Goal: Task Accomplishment & Management: Use online tool/utility

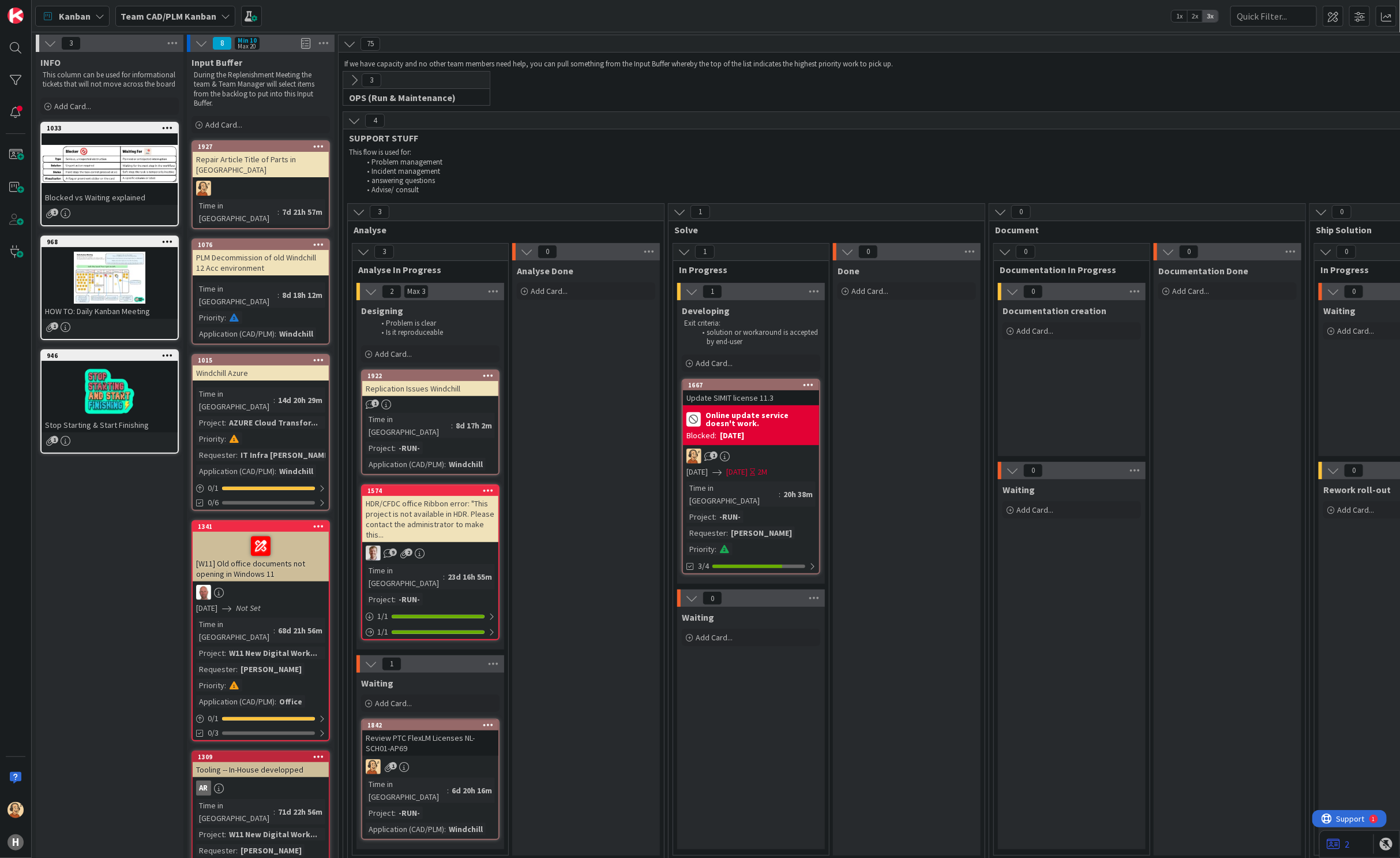
click at [206, 15] on b "Team CAD/PLM Kanban" at bounding box center [168, 16] width 96 height 12
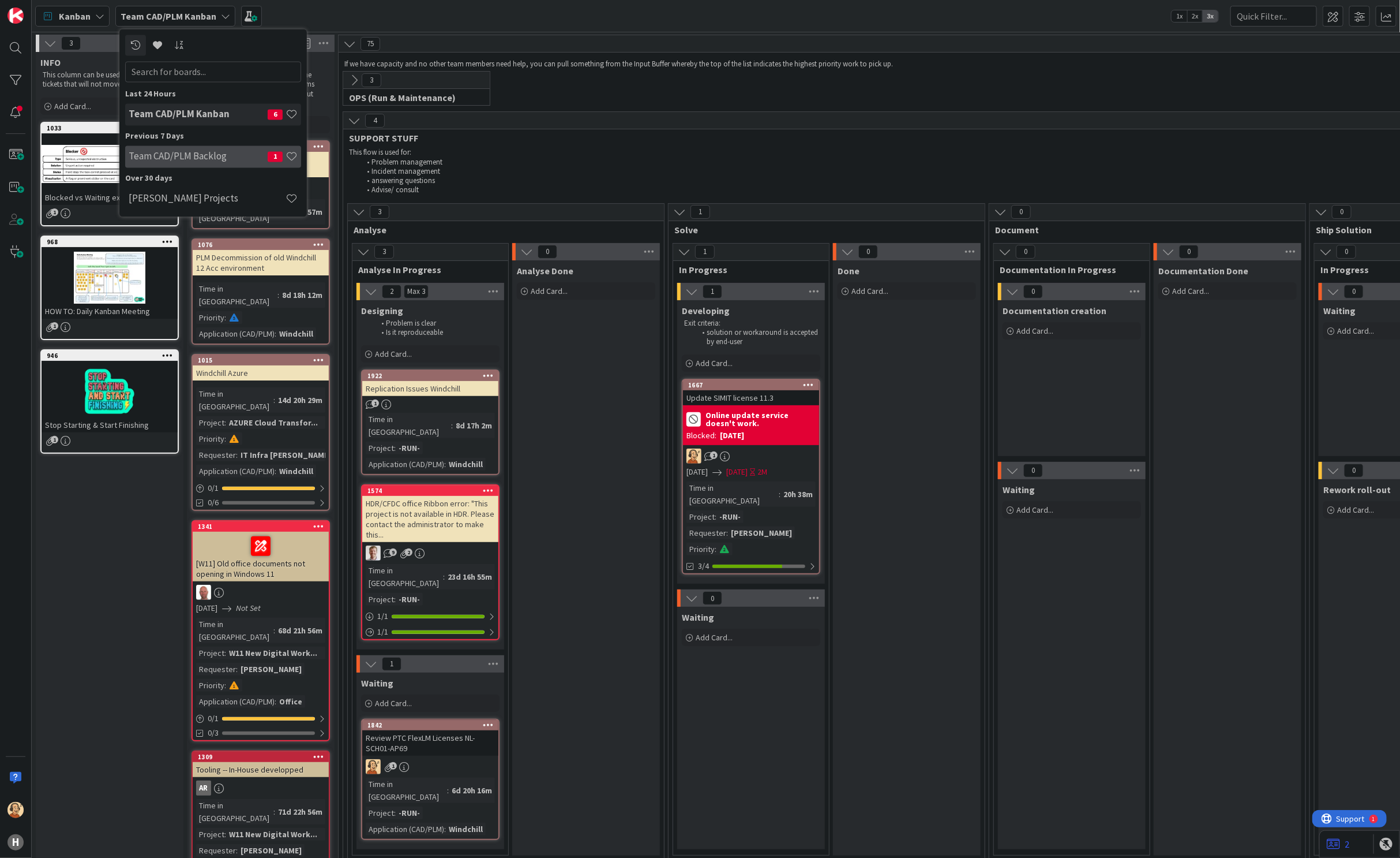
click at [185, 157] on h4 "Team CAD/PLM Backlog" at bounding box center [197, 156] width 139 height 12
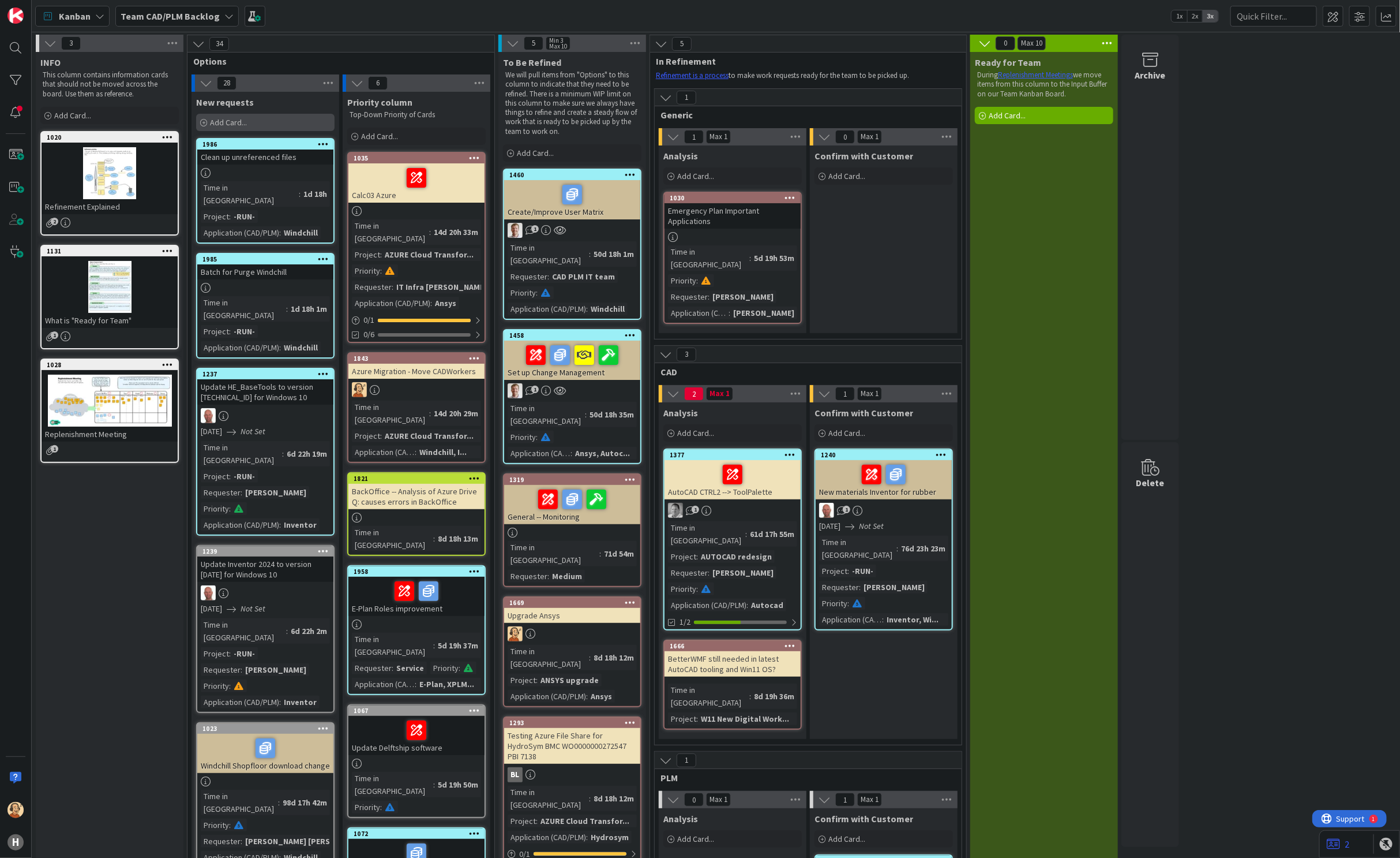
click at [243, 121] on span "Add Card..." at bounding box center [228, 122] width 37 height 10
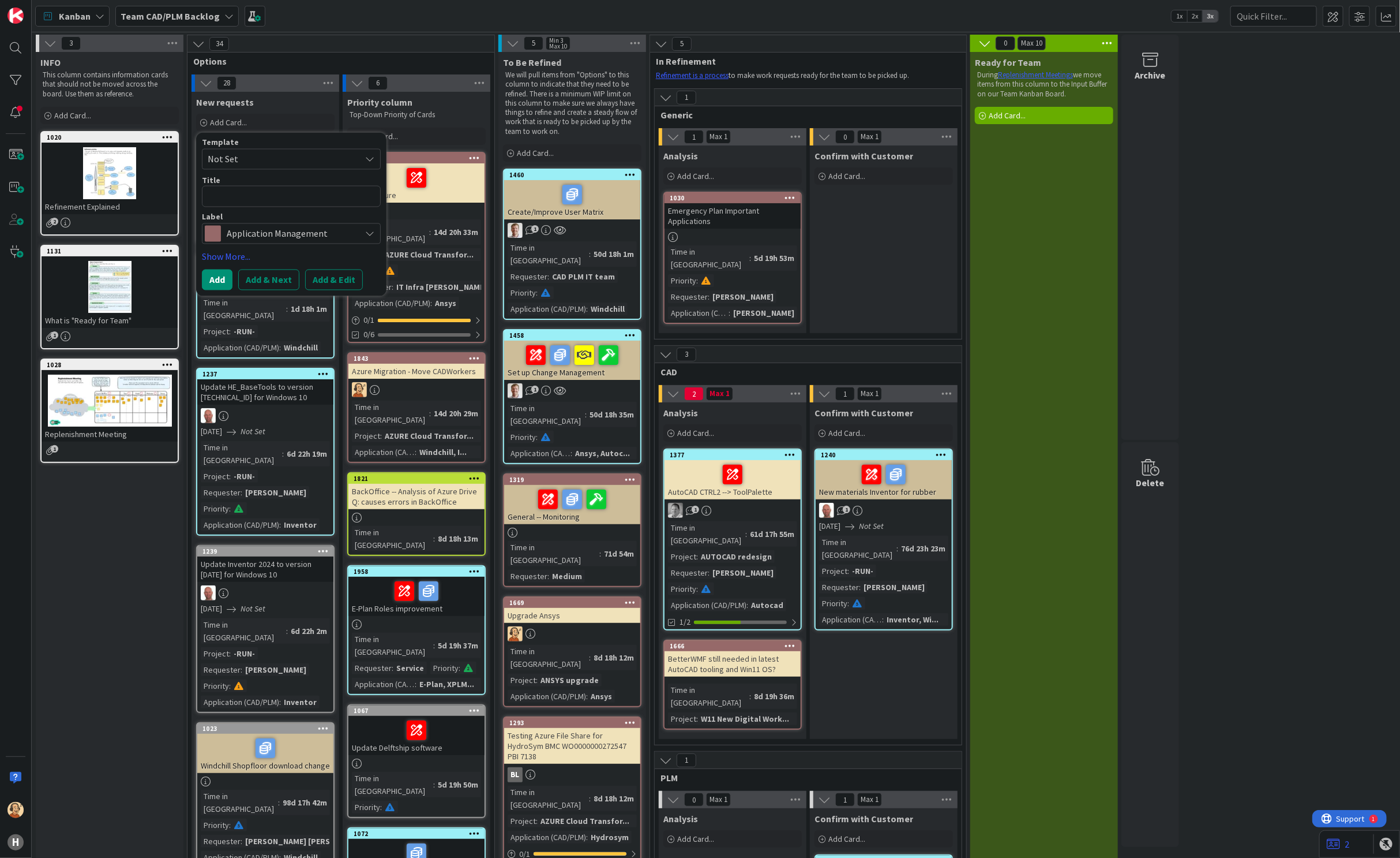
type textarea "x"
type textarea "I"
type textarea "x"
type textarea "Im"
type textarea "x"
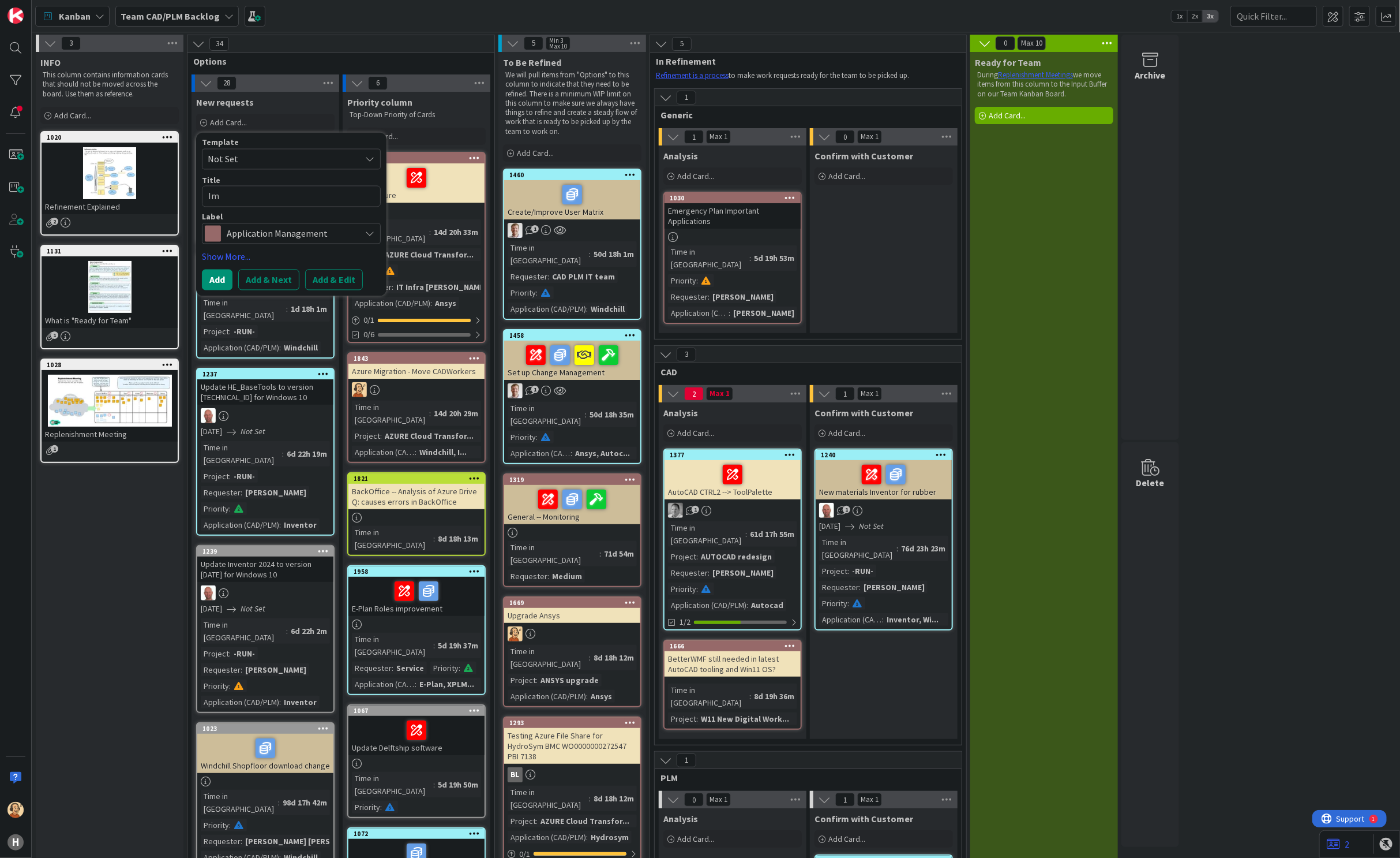
type textarea "Imp"
type textarea "x"
type textarea "Impr"
type textarea "x"
type textarea "Impro"
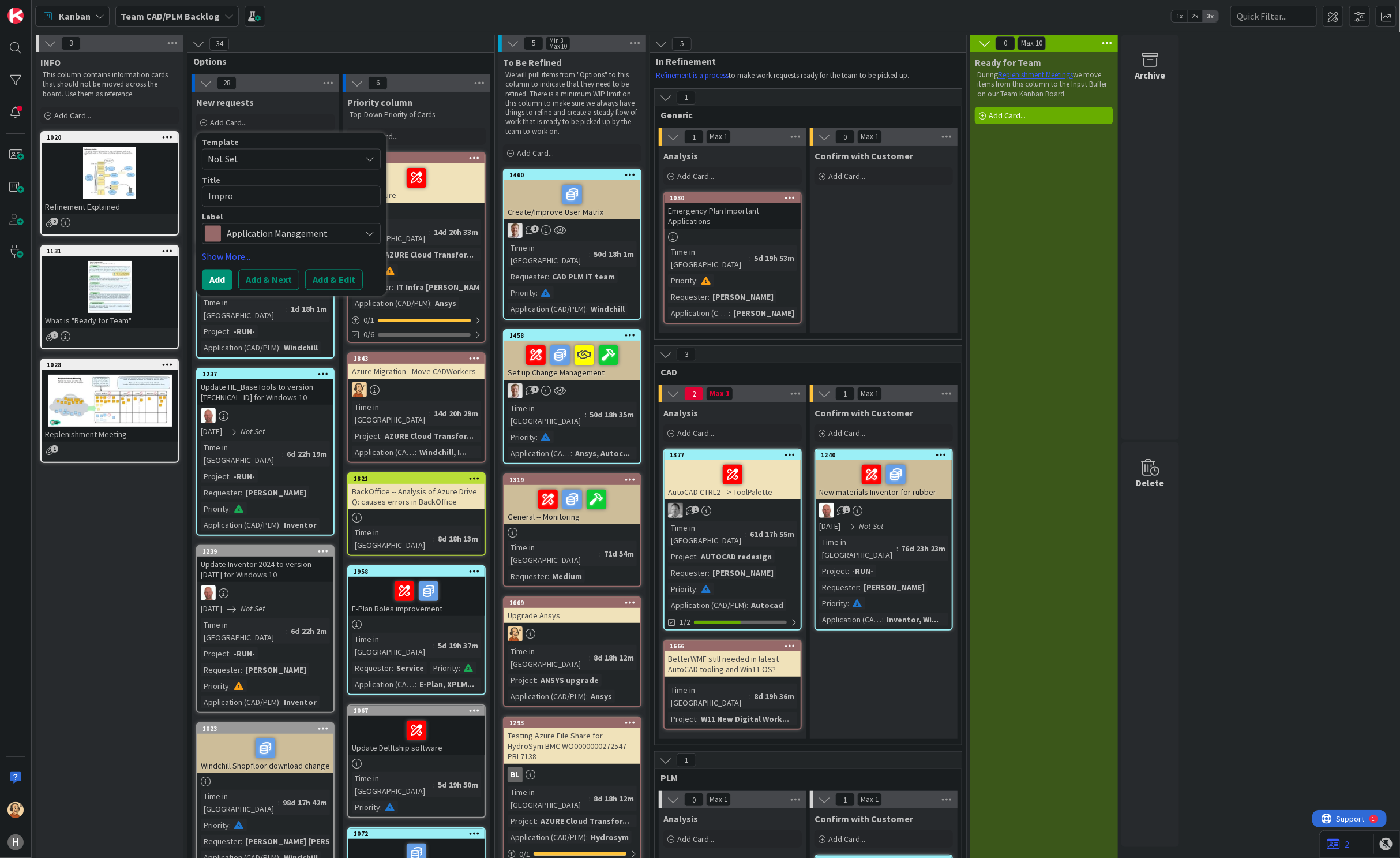
type textarea "x"
type textarea "Improv"
type textarea "x"
type textarea "Improve"
type textarea "x"
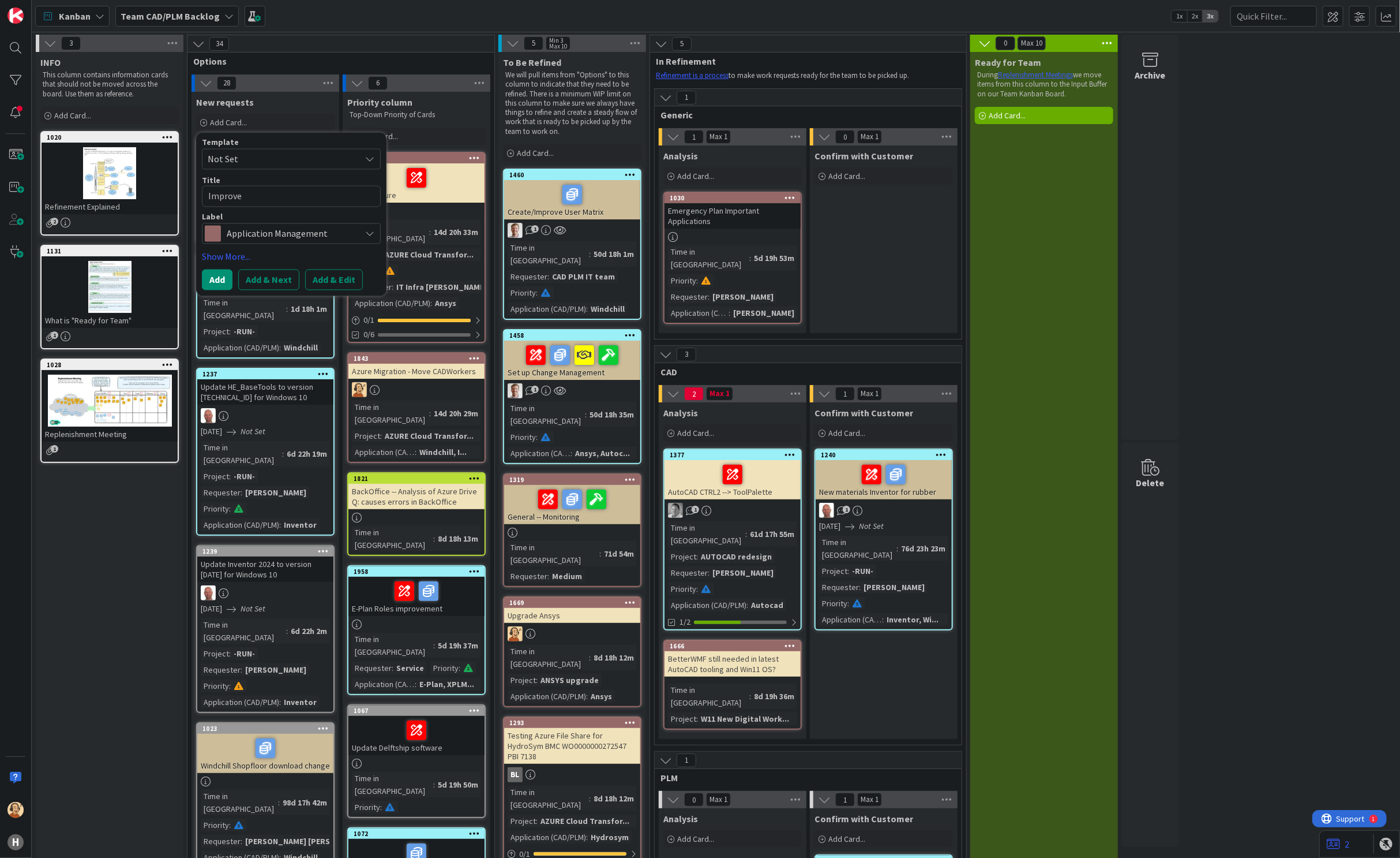
type textarea "Improve"
type textarea "x"
type textarea "Improve C"
type textarea "x"
type textarea "Improve CA"
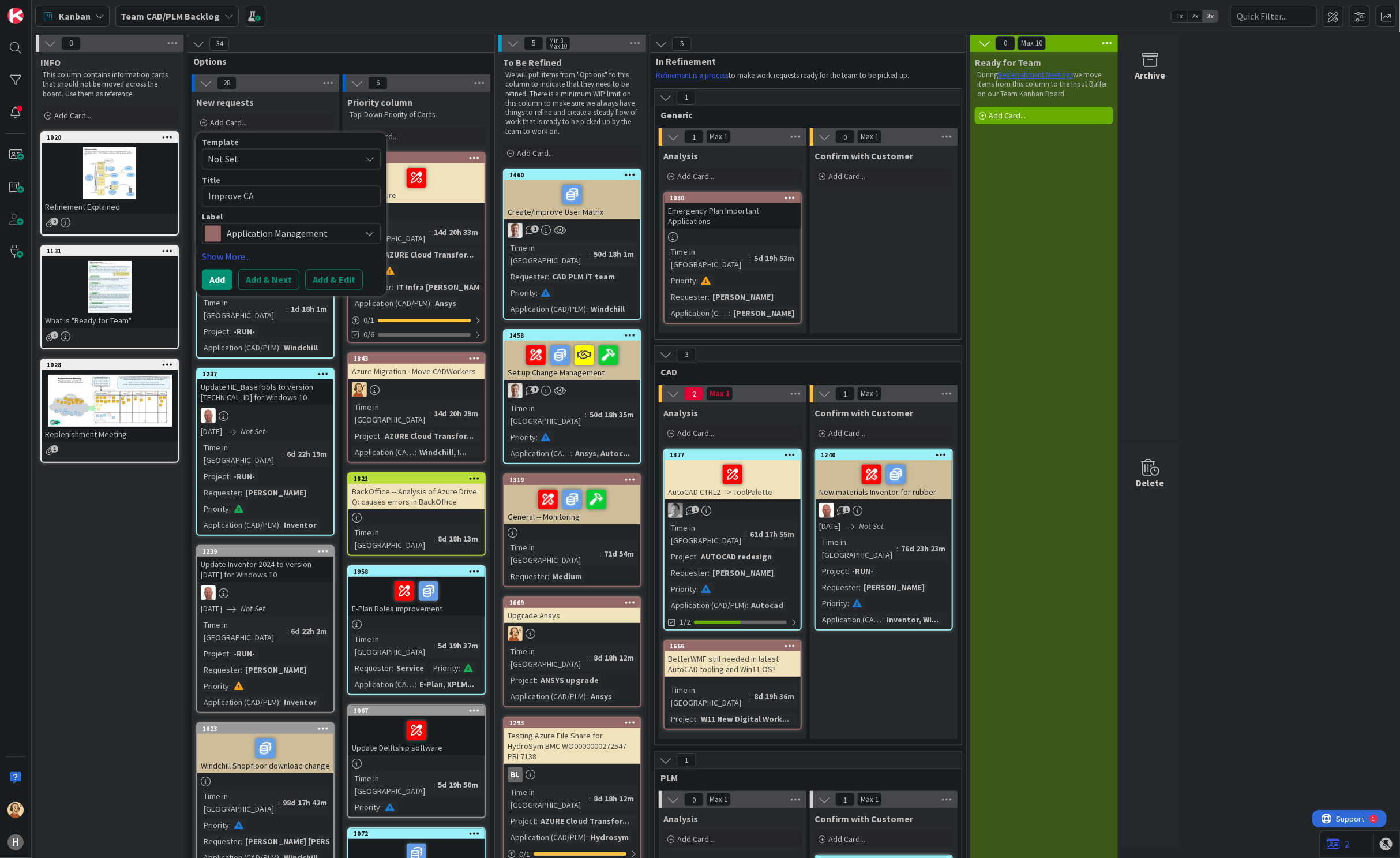
type textarea "x"
type textarea "Improve CAD"
type textarea "x"
type textarea "Improve CADW"
type textarea "x"
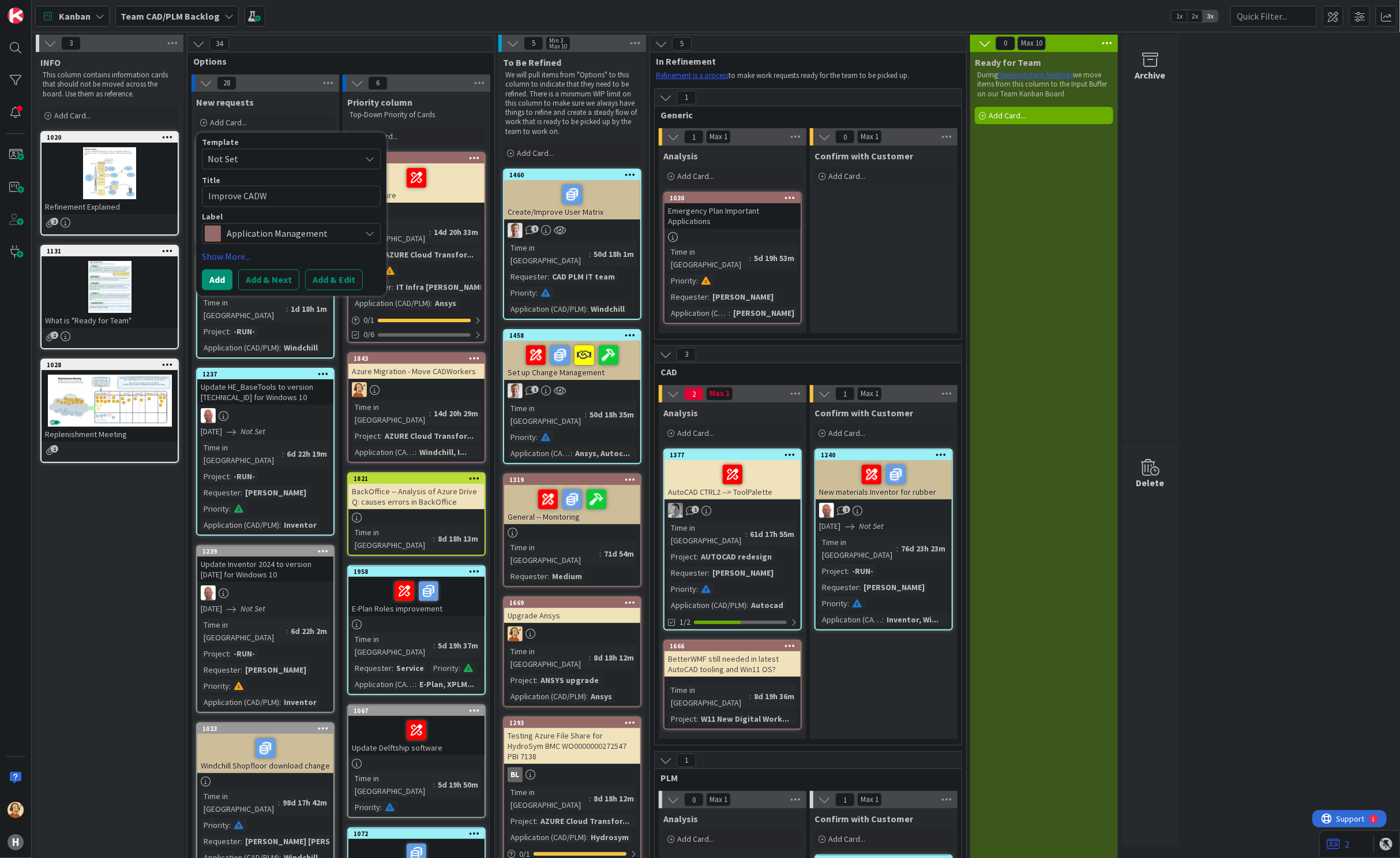
type textarea "Improve CADWo"
type textarea "x"
type textarea "Improve CADWor"
type textarea "x"
type textarea "Improve CADWork"
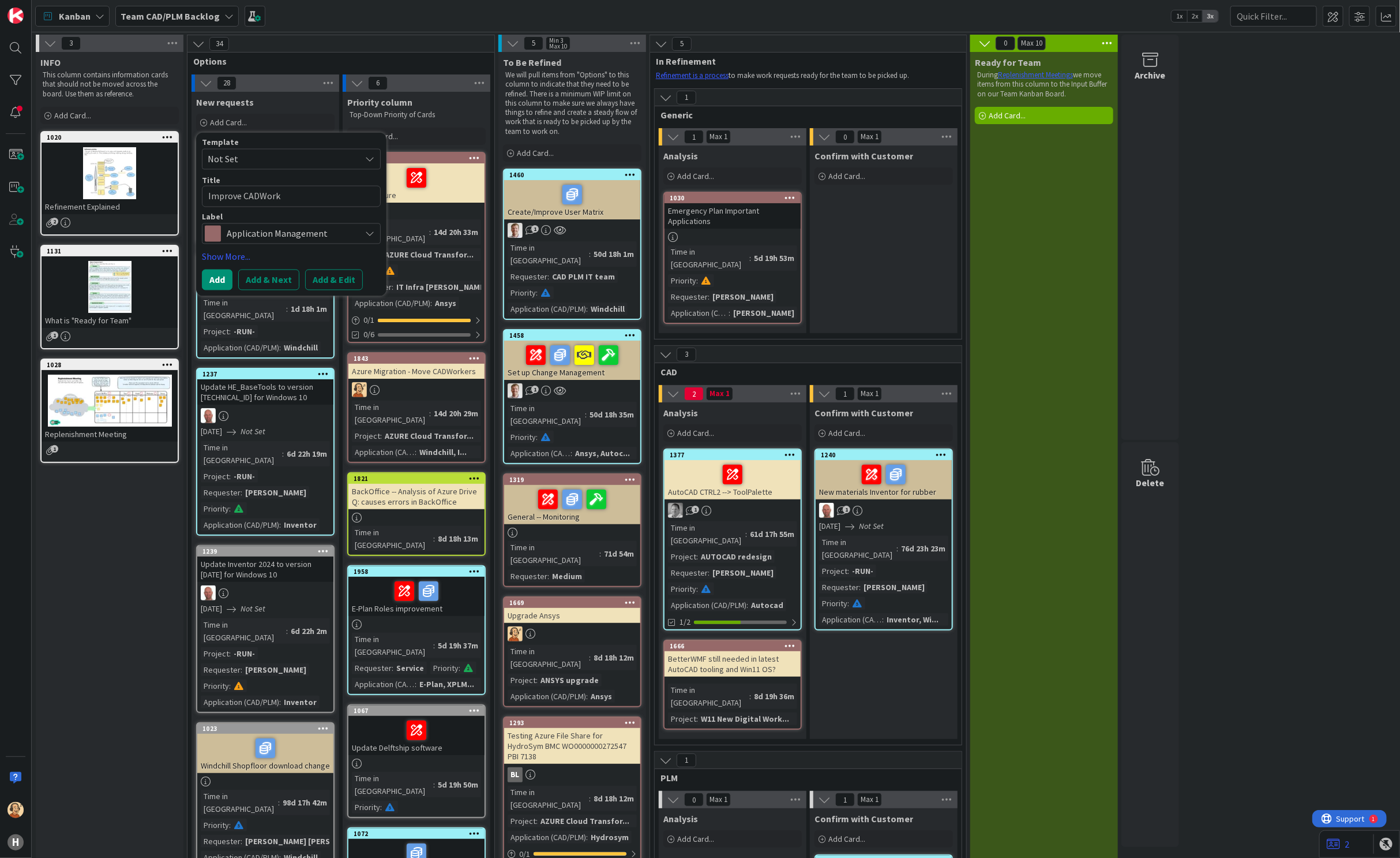
type textarea "x"
type textarea "Improve CADWorke"
type textarea "x"
type textarea "Improve CADWorker"
type textarea "x"
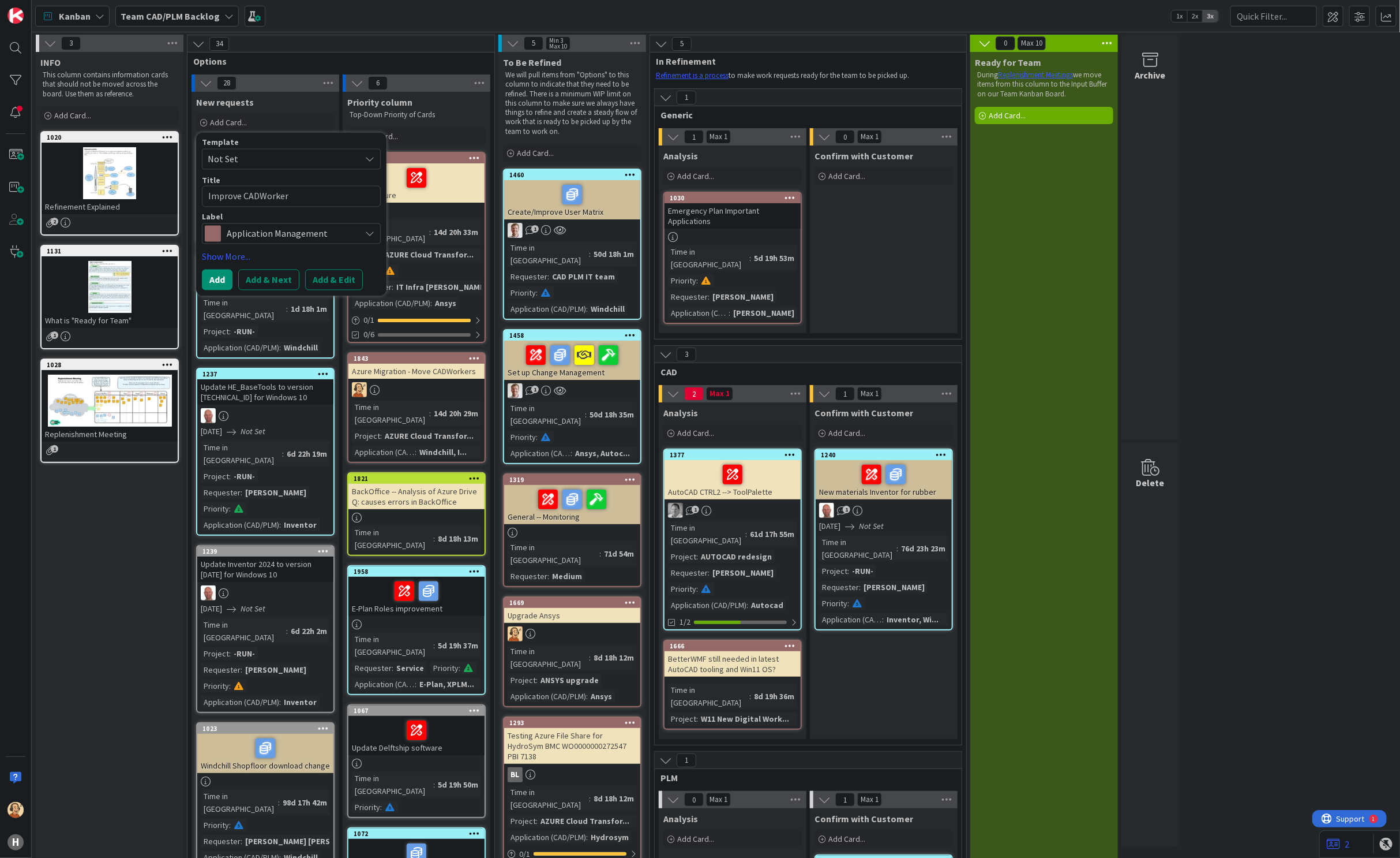
type textarea "Improve CADWorker"
type textarea "x"
type textarea "Improve CADWorker m"
type textarea "x"
type textarea "Improve CADWorker"
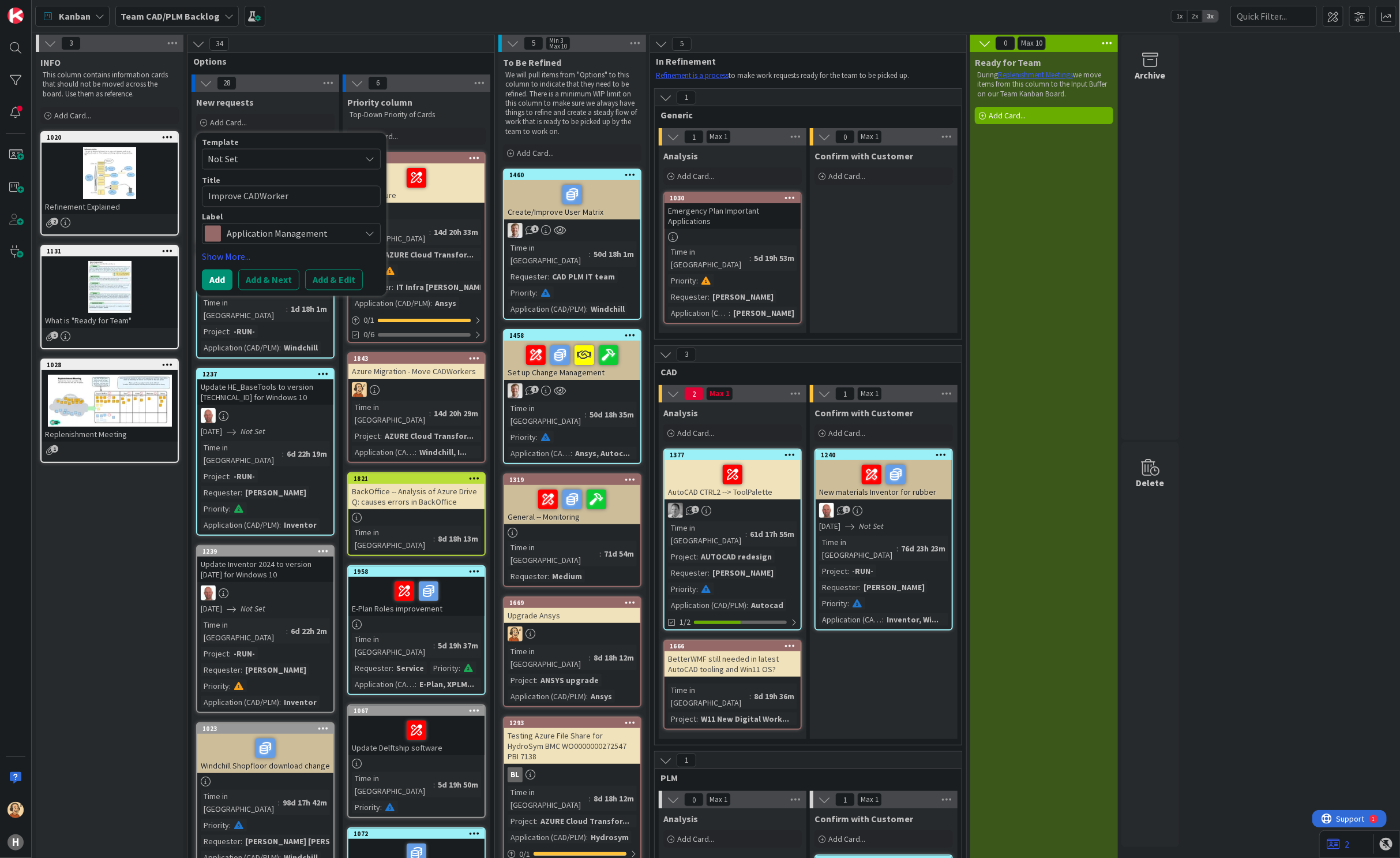
type textarea "x"
type textarea "Improve CADWorker"
type textarea "x"
type textarea "Improve CADWorkers"
type textarea "x"
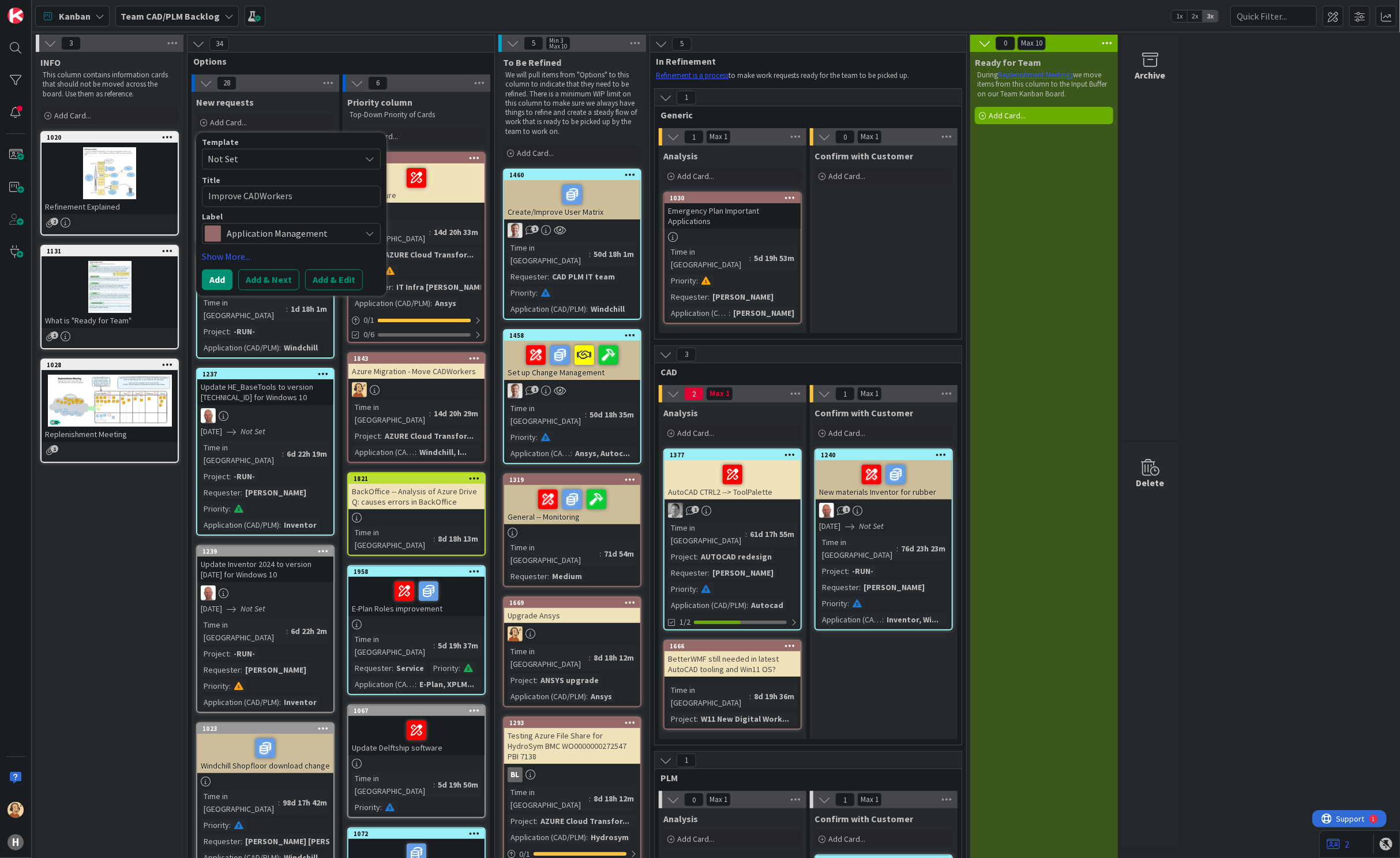
type textarea "Improve CADWorkers"
type textarea "x"
type textarea "Improve CADWorkers ("
type textarea "x"
type textarea "Improve CADWorkers (M"
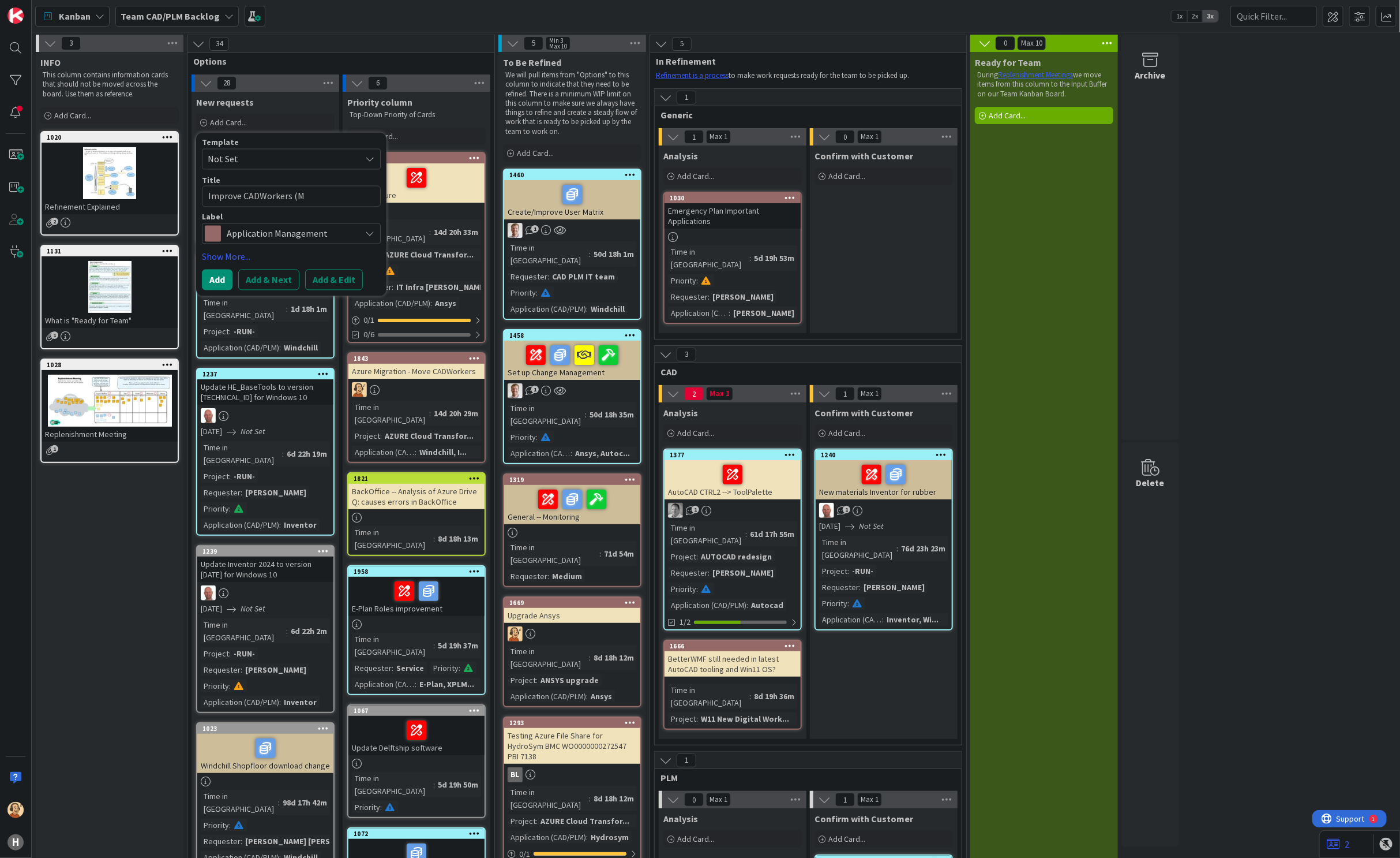
type textarea "x"
type textarea "Improve CADWorkers (Mo"
type textarea "x"
type textarea "Improve CADWorkers (Mon"
type textarea "x"
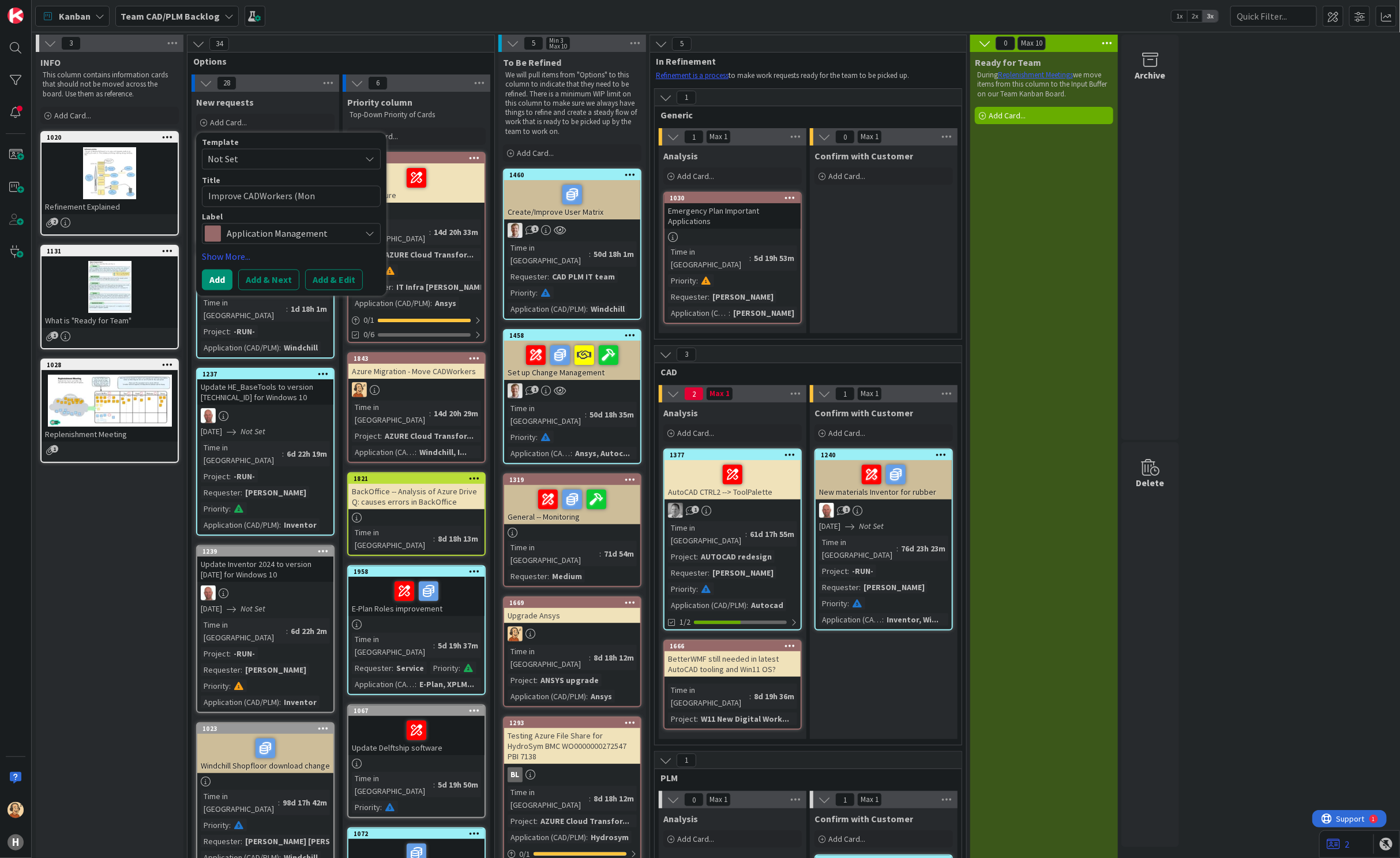
type textarea "Improve CADWorkers (Moni"
type textarea "x"
type textarea "Improve CADWorkers (Monit"
type textarea "x"
type textarea "Improve CADWorkers (Monito"
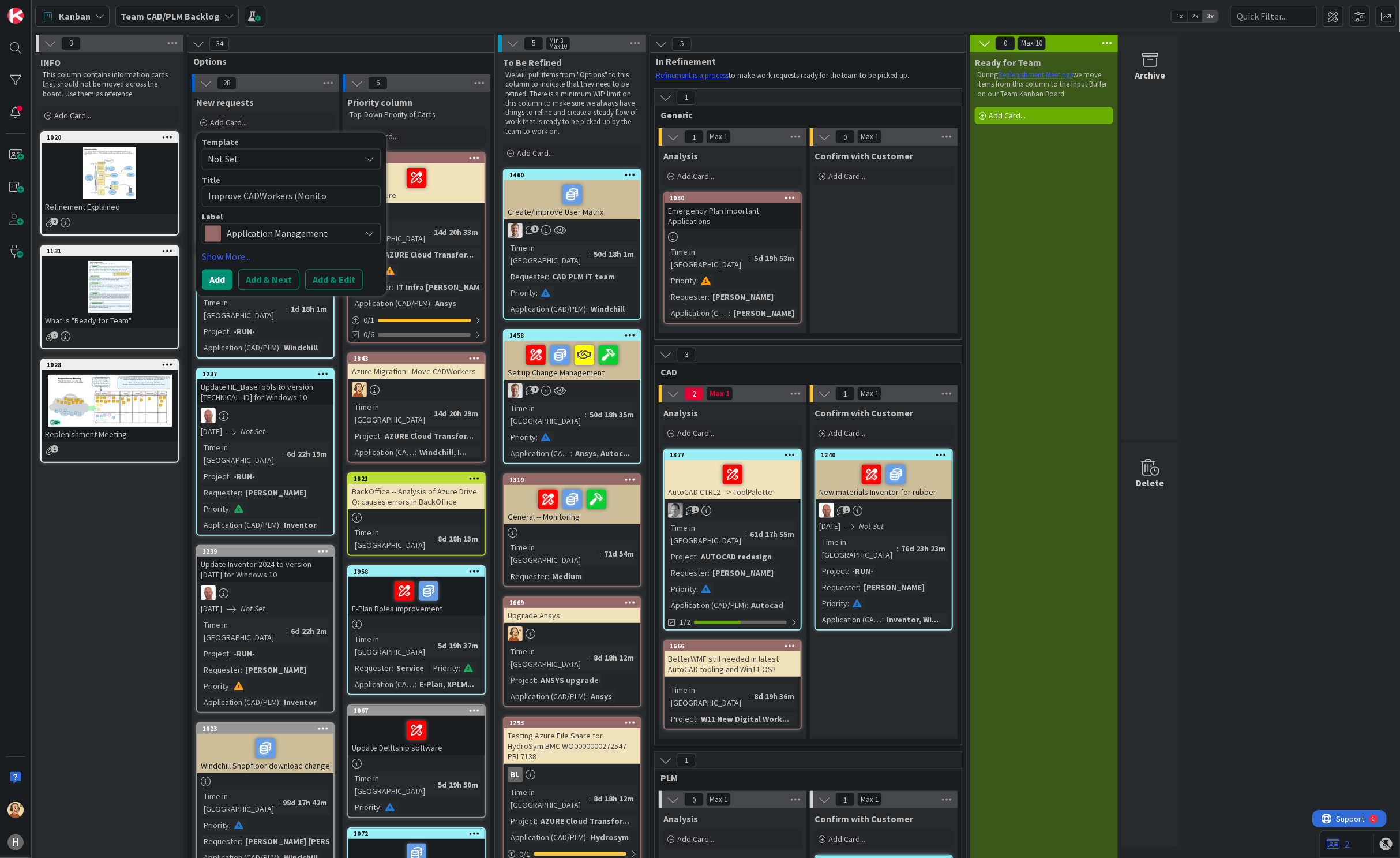
type textarea "x"
type textarea "Improve CADWorkers (Monitor"
type textarea "x"
type textarea "Improve CADWorkers (Monitori"
type textarea "x"
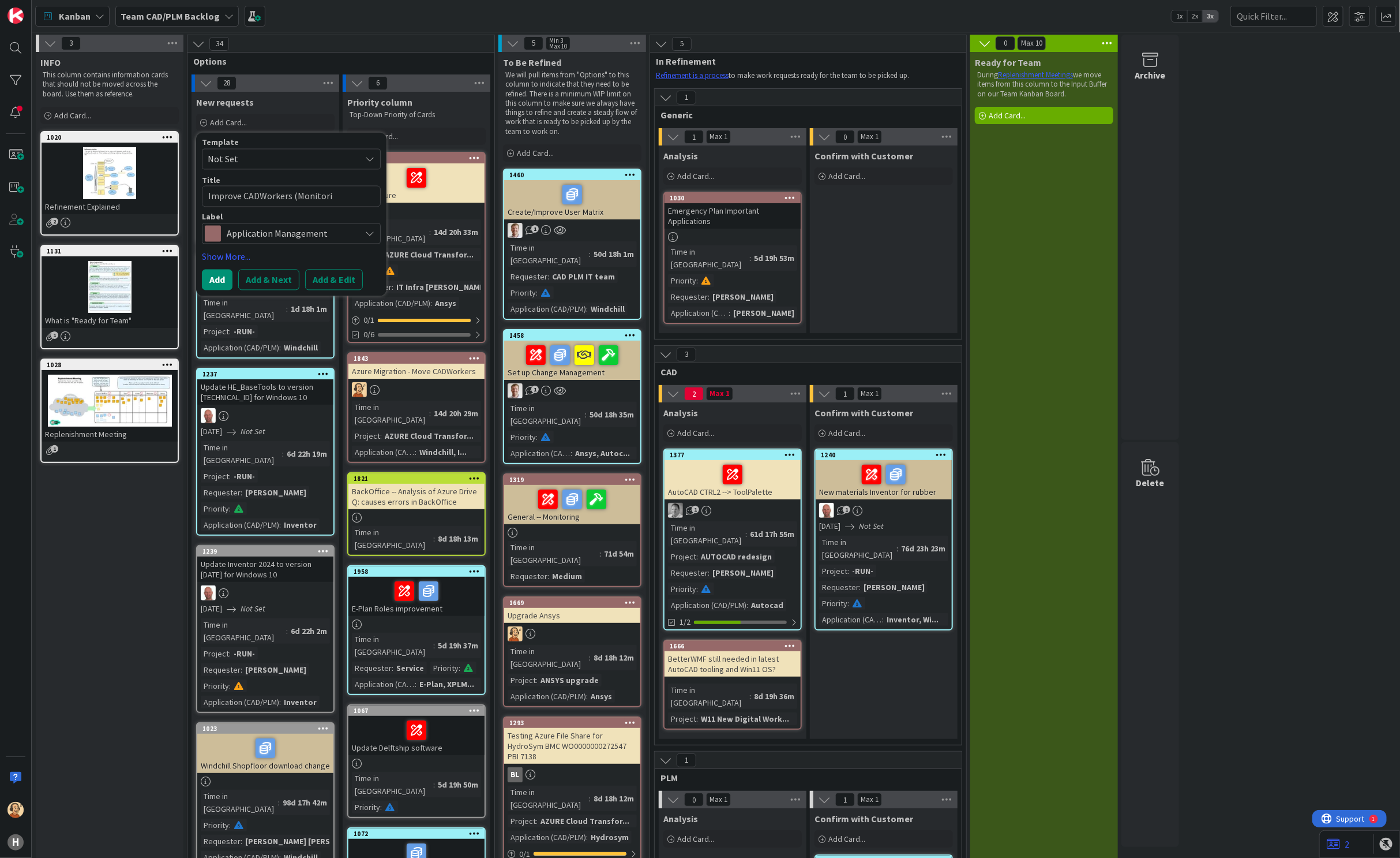
type textarea "Improve CADWorkers (Monitorin"
type textarea "x"
type textarea "Improve CADWorkers (Monitoring"
type textarea "x"
type textarea "Improve CADWorkers (Monitoring,"
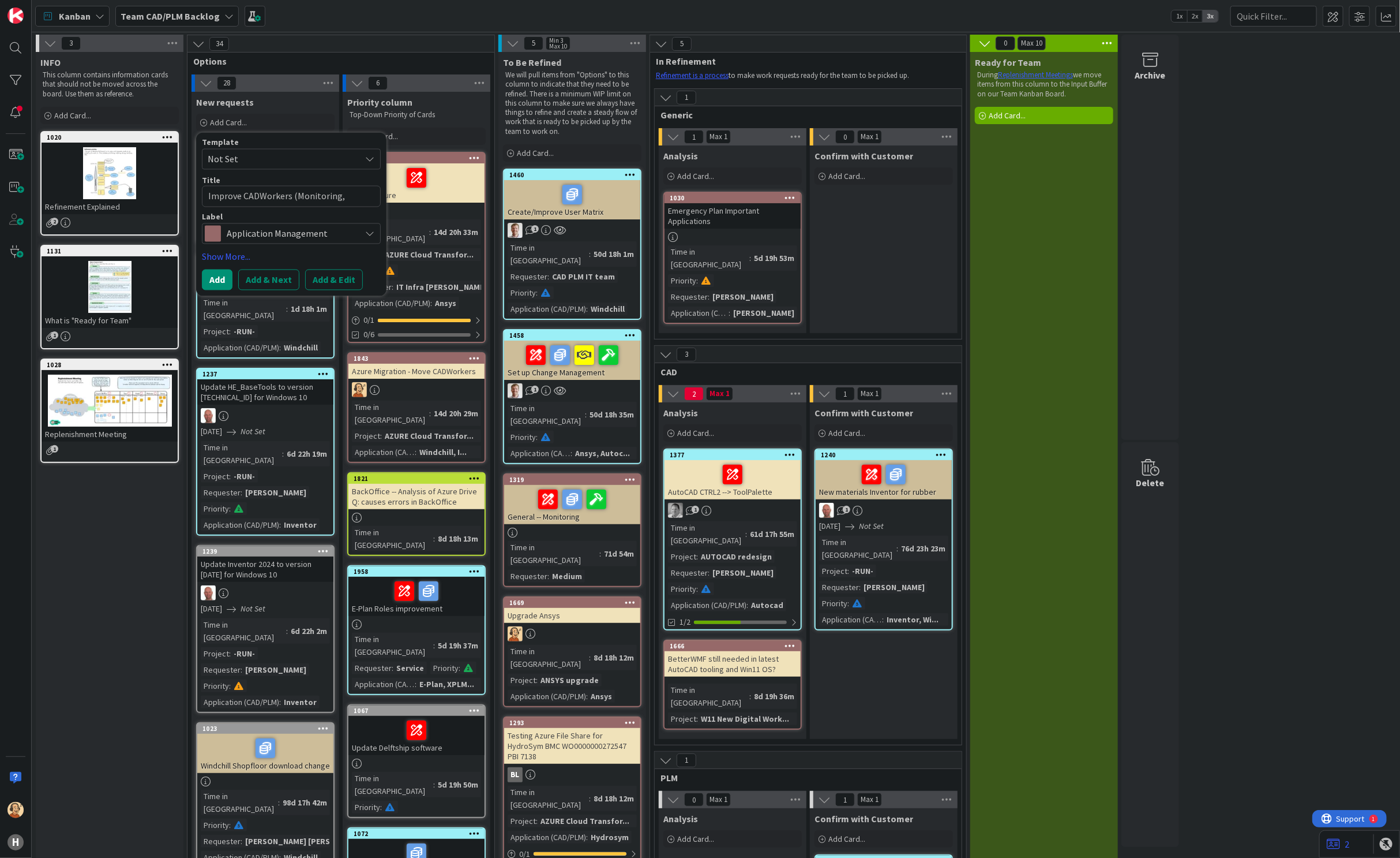
type textarea "x"
type textarea "Improve CADWorkers (Monitoring,"
type textarea "x"
type textarea "Improve CADWorkers (Monitoring, r"
type textarea "x"
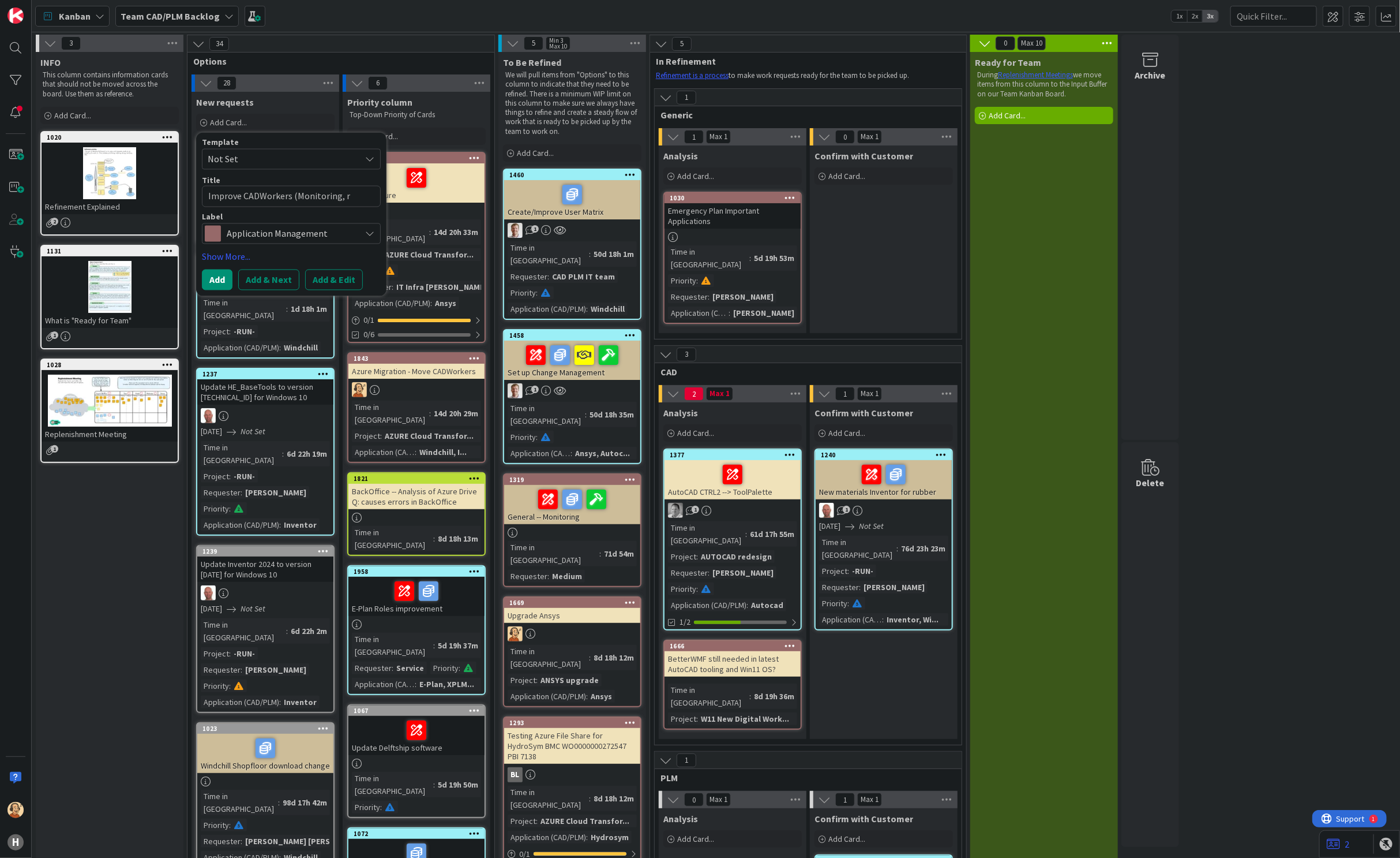
type textarea "Improve CADWorkers (Monitoring, re"
type textarea "x"
type textarea "Improve CADWorkers (Monitoring, res"
type textarea "x"
type textarea "Improve CADWorkers (Monitoring, rest"
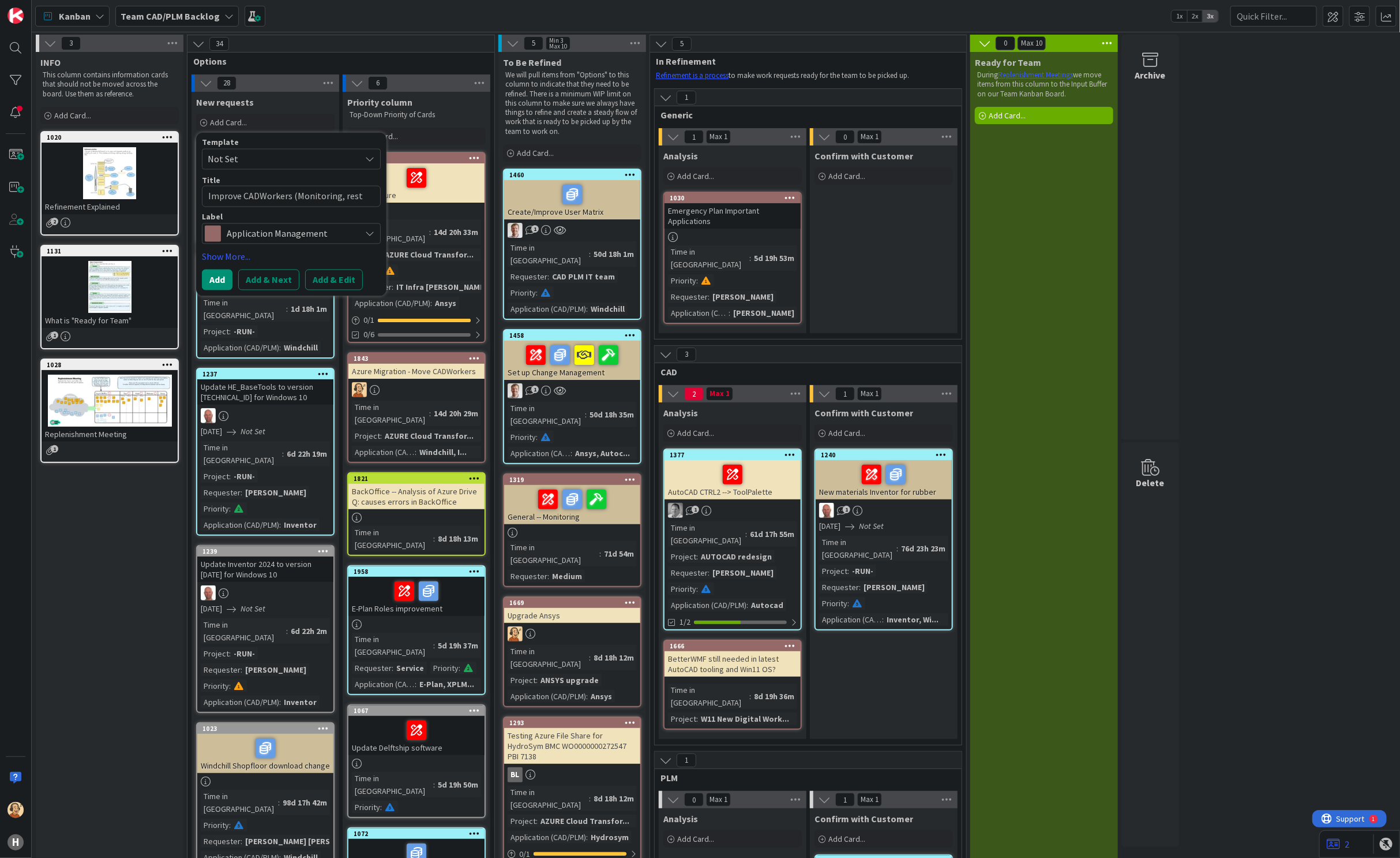
type textarea "x"
type textarea "Improve CADWorkers (Monitoring, resta"
type textarea "x"
type textarea "Improve CADWorkers (Monitoring, restar"
type textarea "x"
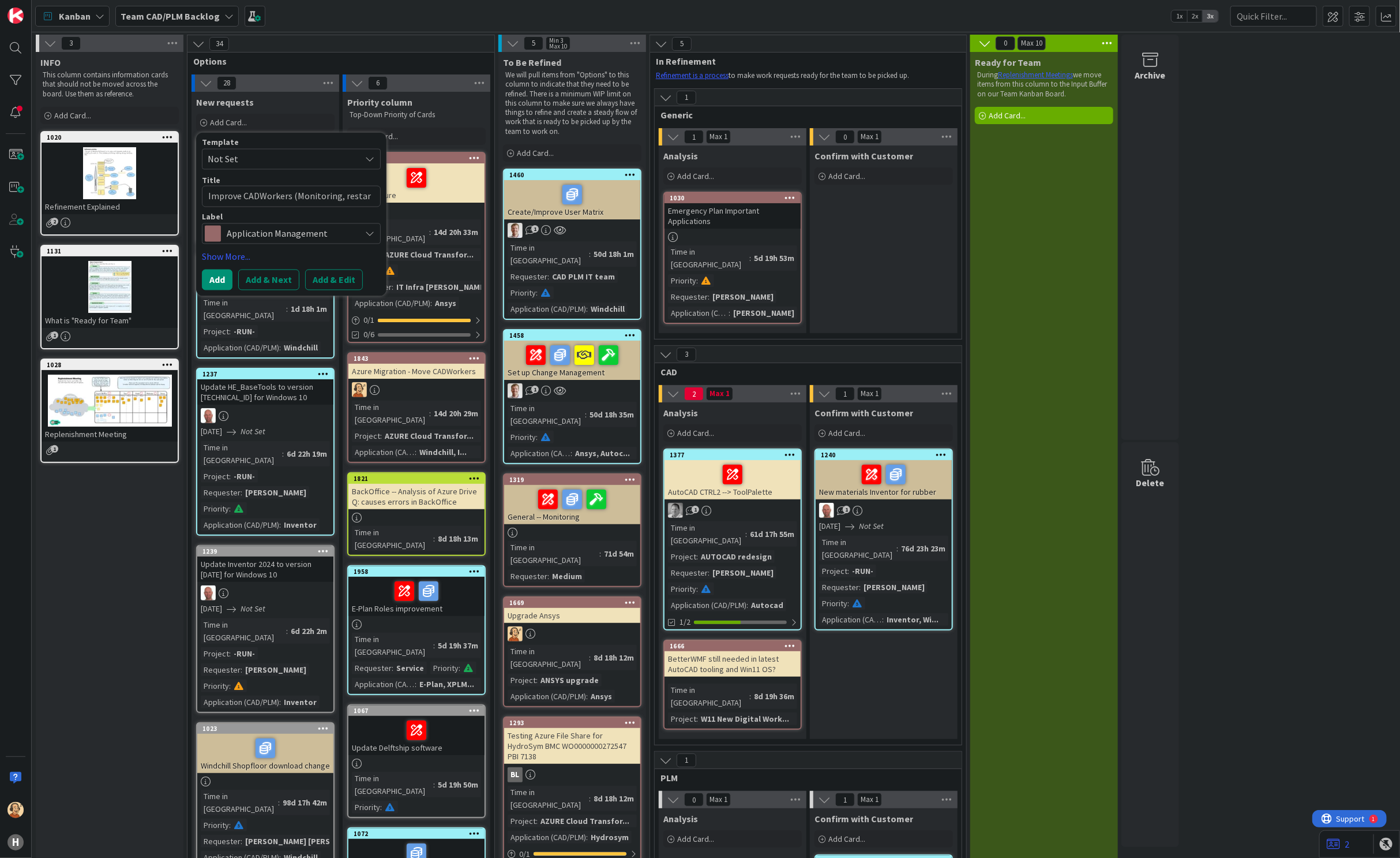
type textarea "Improve CADWorkers (Monitoring, restart"
type textarea "x"
type textarea "Improve CADWorkers (Monitoring, restarts"
type textarea "x"
type textarea "Improve CADWorkers (Monitoring, restart"
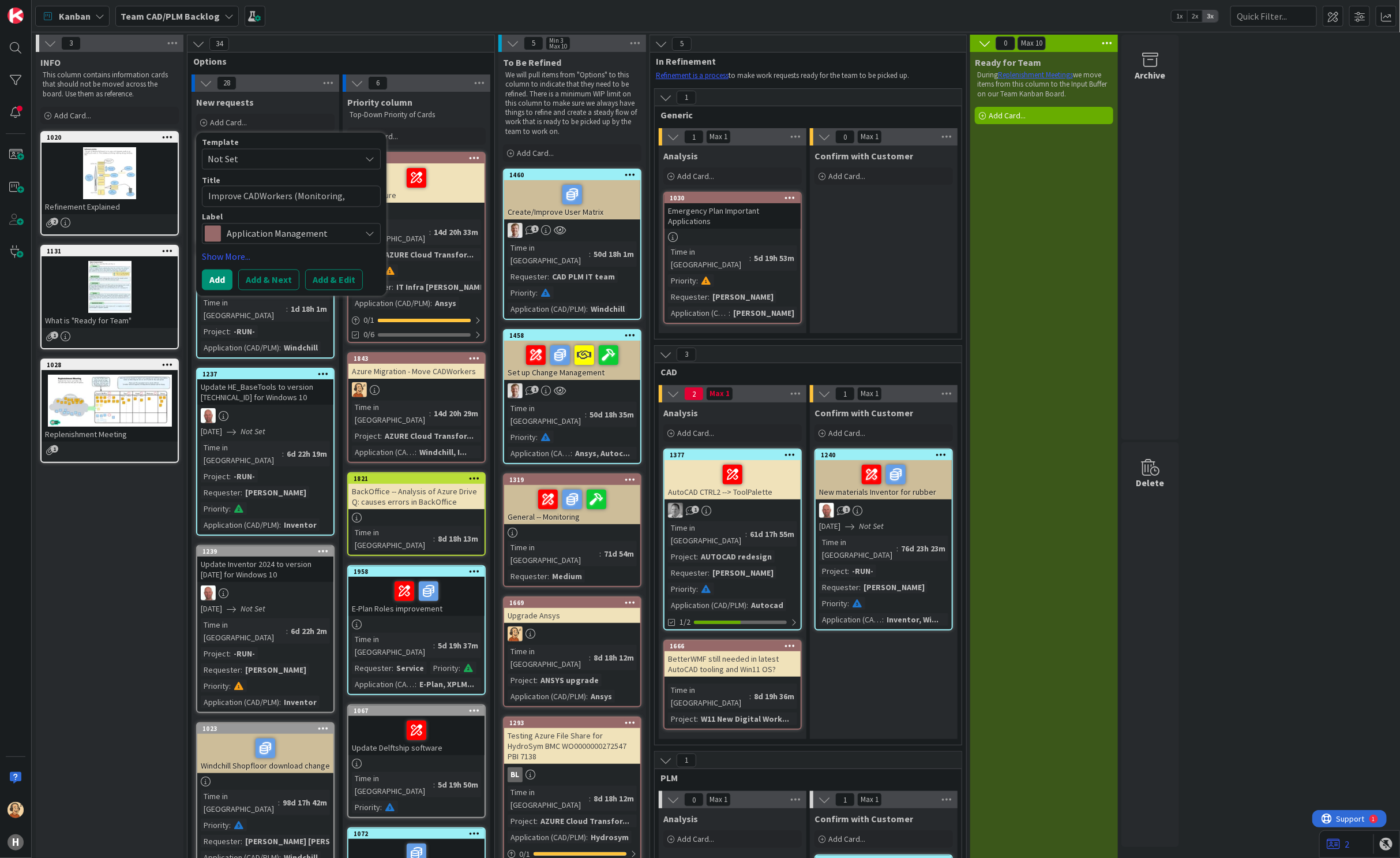
type textarea "x"
type textarea "Improve CADWorkers (Monitoring, restar"
type textarea "x"
type textarea "Improve CADWorkers (Monitoring, resta"
type textarea "x"
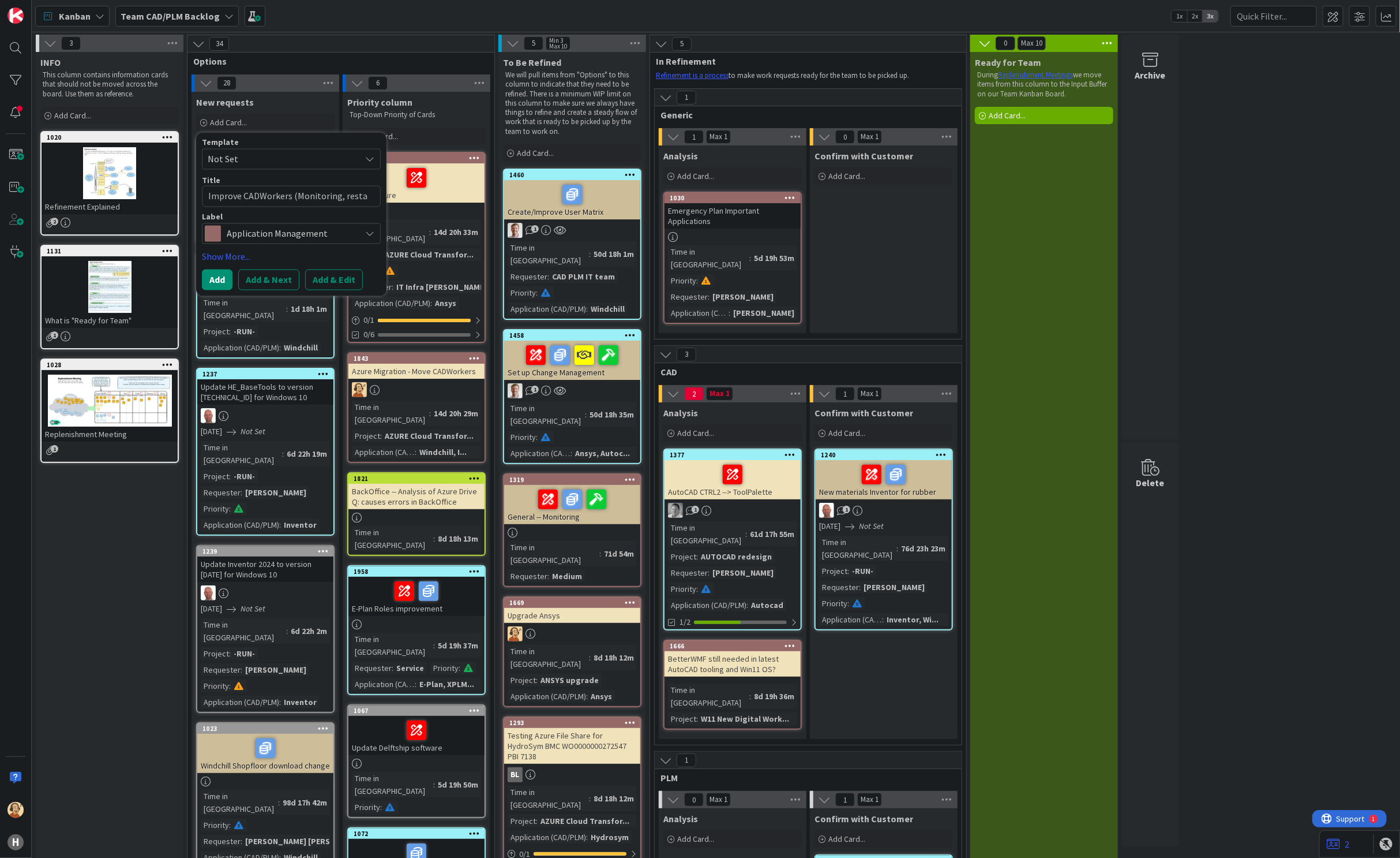
type textarea "Improve CADWorkers (Monitoring, rest"
type textarea "x"
type textarea "Improve CADWorkers (Monitoring, res"
type textarea "x"
type textarea "Improve CADWorkers (Monitoring, re"
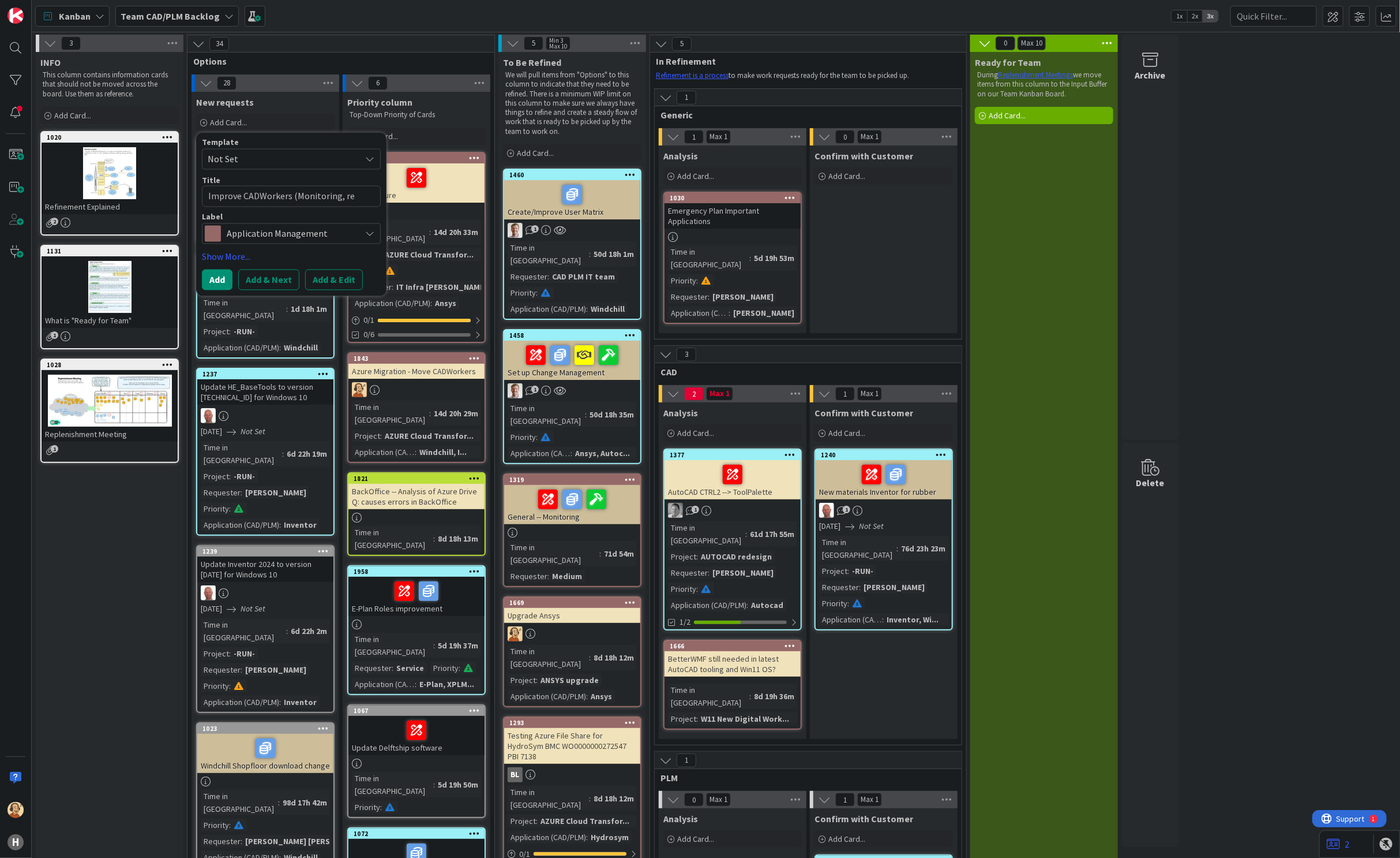
type textarea "x"
type textarea "Improve CADWorkers (Monitoring, r"
type textarea "x"
type textarea "Improve CADWorkers (Monitoring,"
type textarea "x"
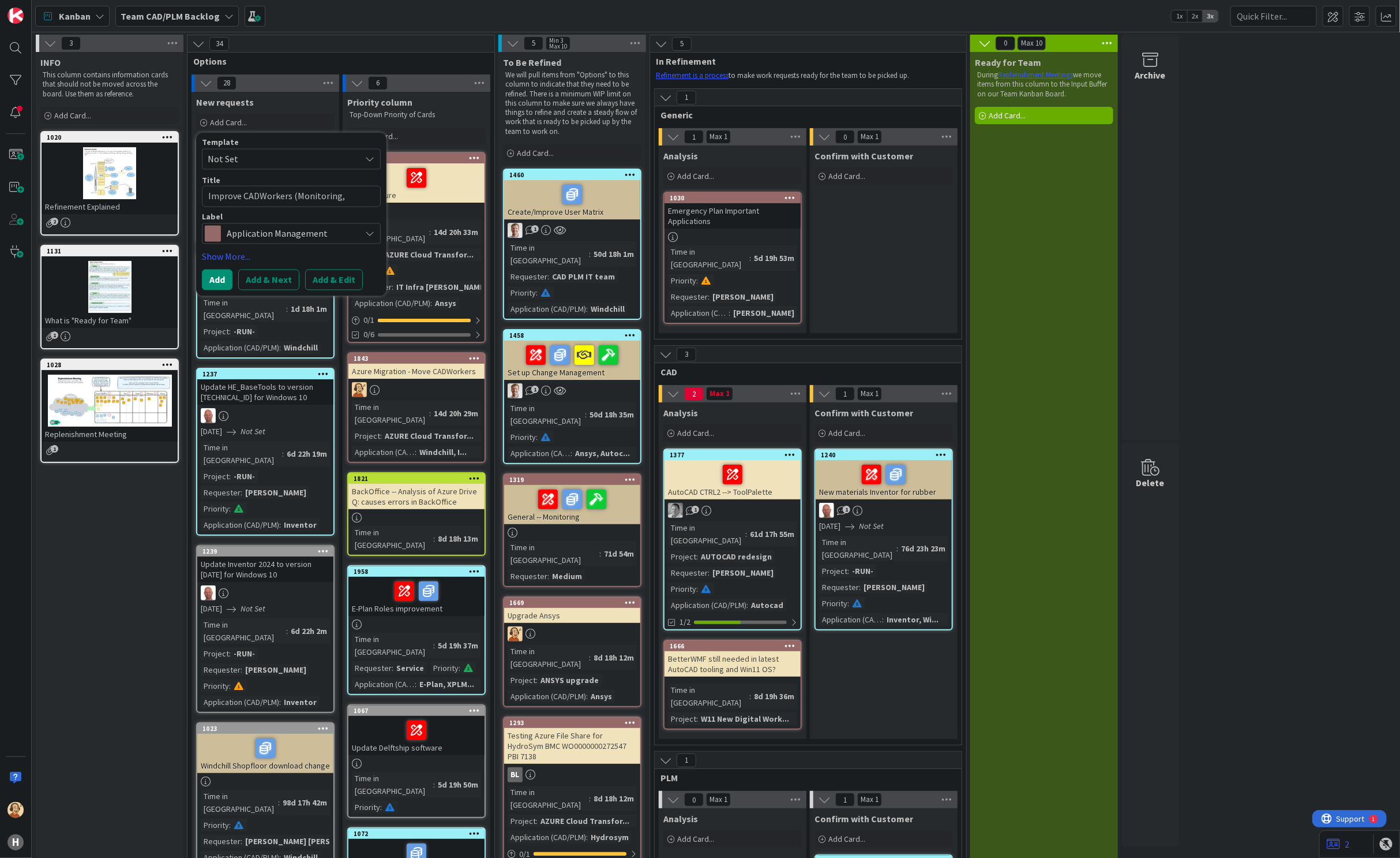
type textarea "Improve CADWorkers (Monitoring,"
type textarea "x"
type textarea "Improve CADWorkers (Monitoring"
type textarea "x"
type textarea "Improve CADWorkers (Monitoring)"
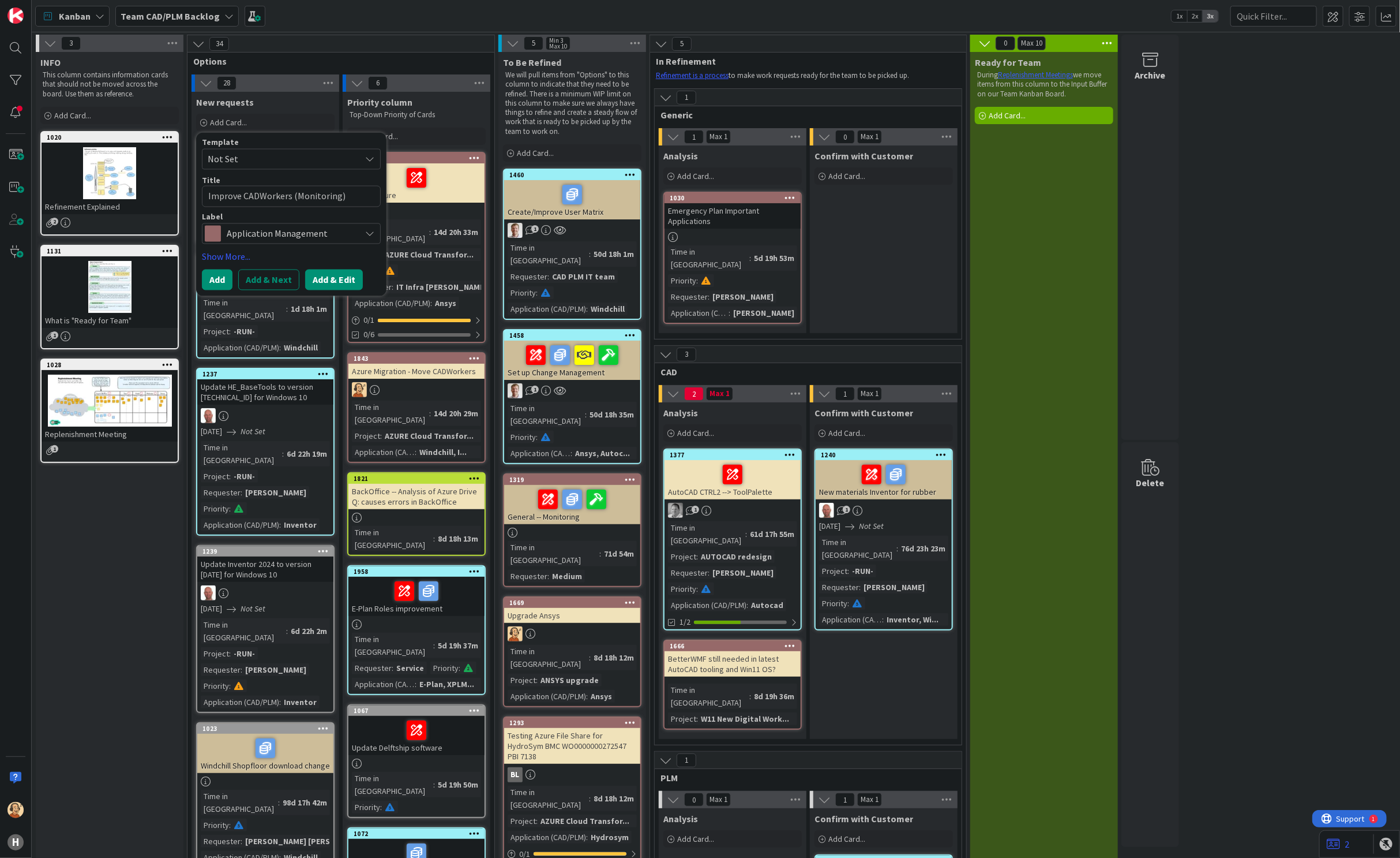
click at [350, 275] on button "Add & Edit" at bounding box center [334, 279] width 58 height 21
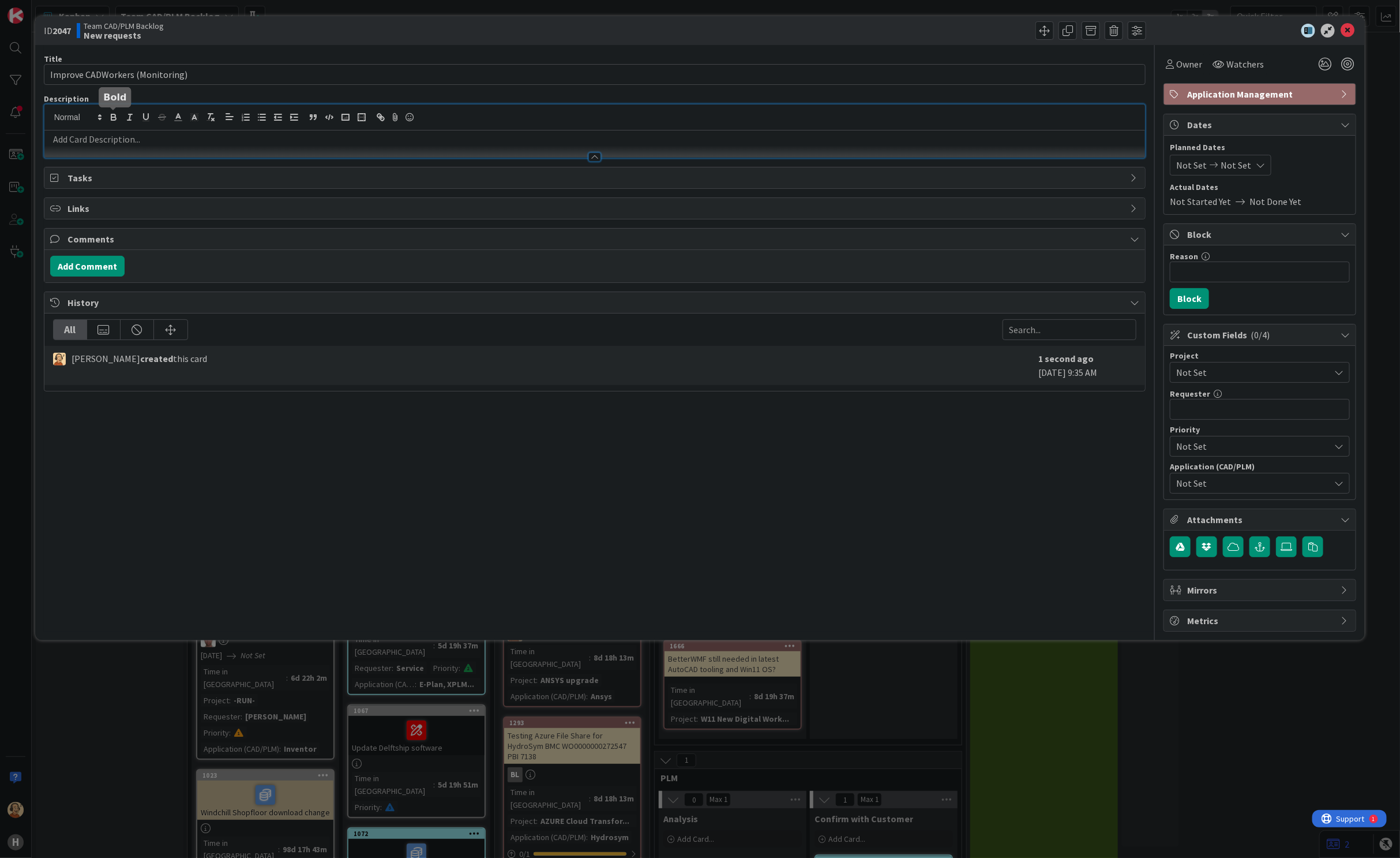
click at [117, 111] on div at bounding box center [595, 131] width 1101 height 53
click at [136, 140] on p at bounding box center [595, 139] width 1090 height 13
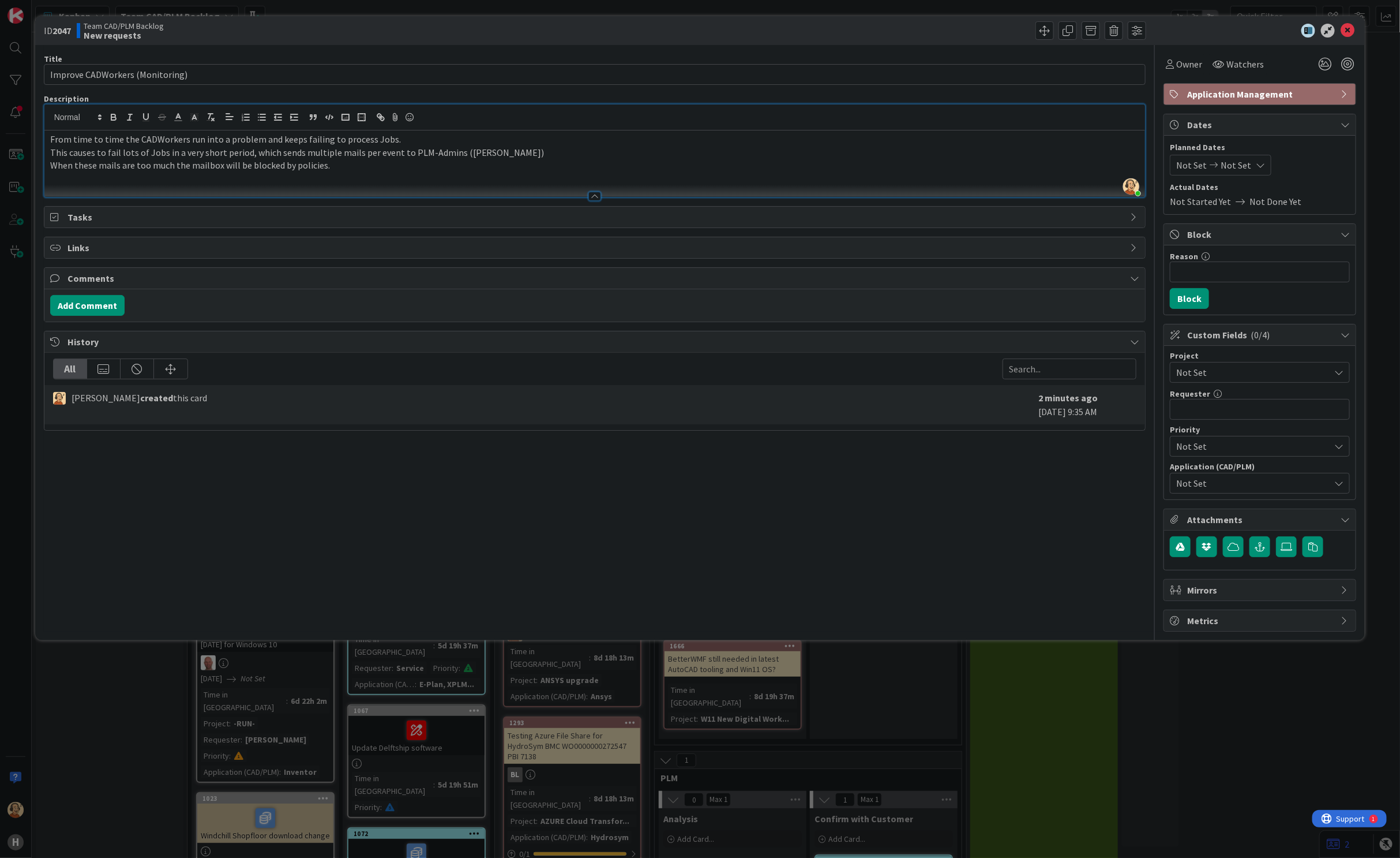
click at [284, 164] on p "When these mails are too much the mailbox will be blocked by policies." at bounding box center [595, 165] width 1090 height 13
click at [375, 173] on p at bounding box center [595, 178] width 1090 height 13
click at [377, 169] on p "When these mails are too much the mailbox will be blocked because of policies." at bounding box center [595, 165] width 1090 height 13
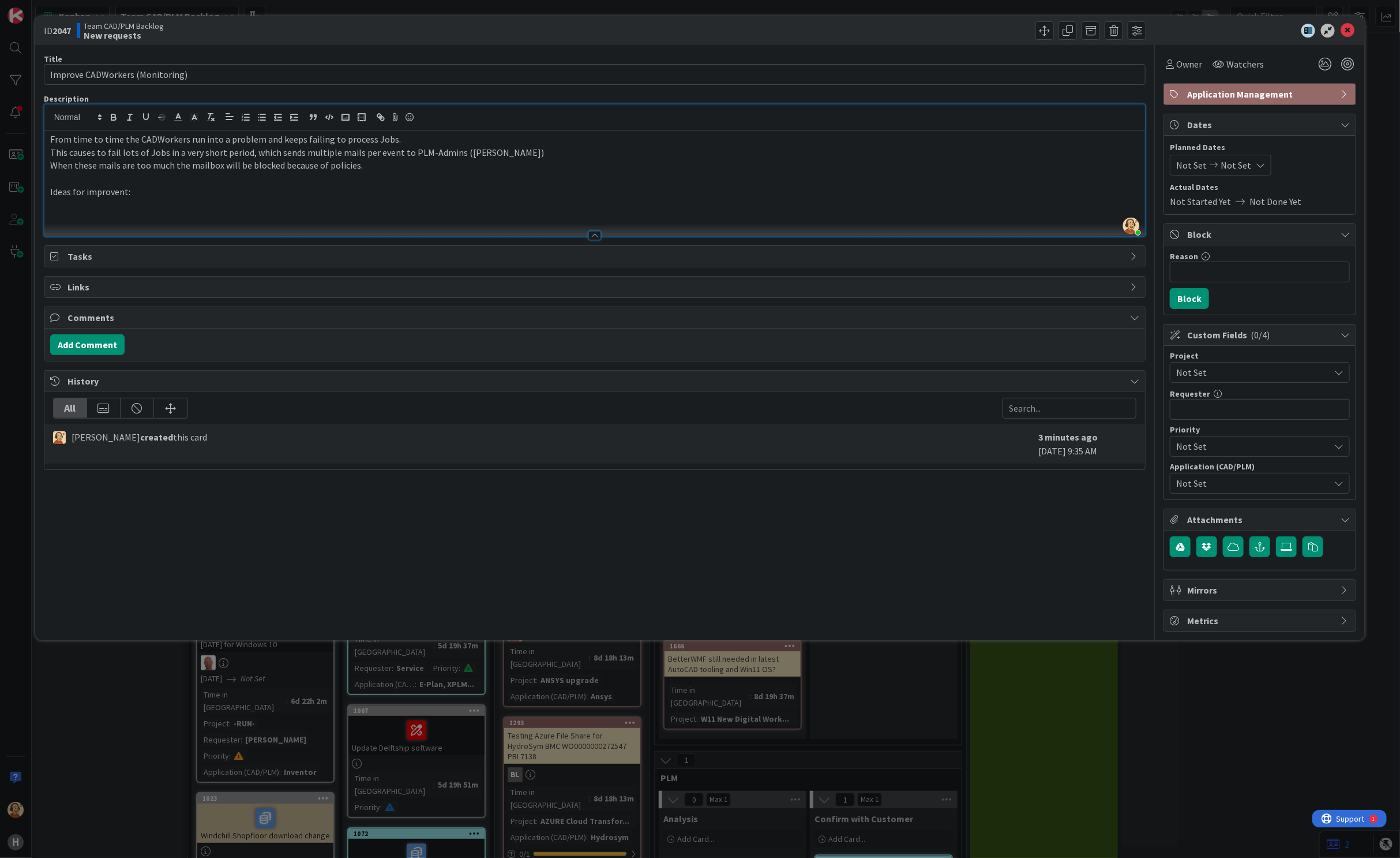
drag, startPoint x: 105, startPoint y: 192, endPoint x: 78, endPoint y: 206, distance: 30.4
click at [78, 206] on p at bounding box center [595, 205] width 1090 height 13
click at [90, 215] on p at bounding box center [595, 217] width 1090 height 13
click at [84, 209] on p at bounding box center [595, 205] width 1090 height 13
click at [84, 213] on p at bounding box center [595, 217] width 1090 height 13
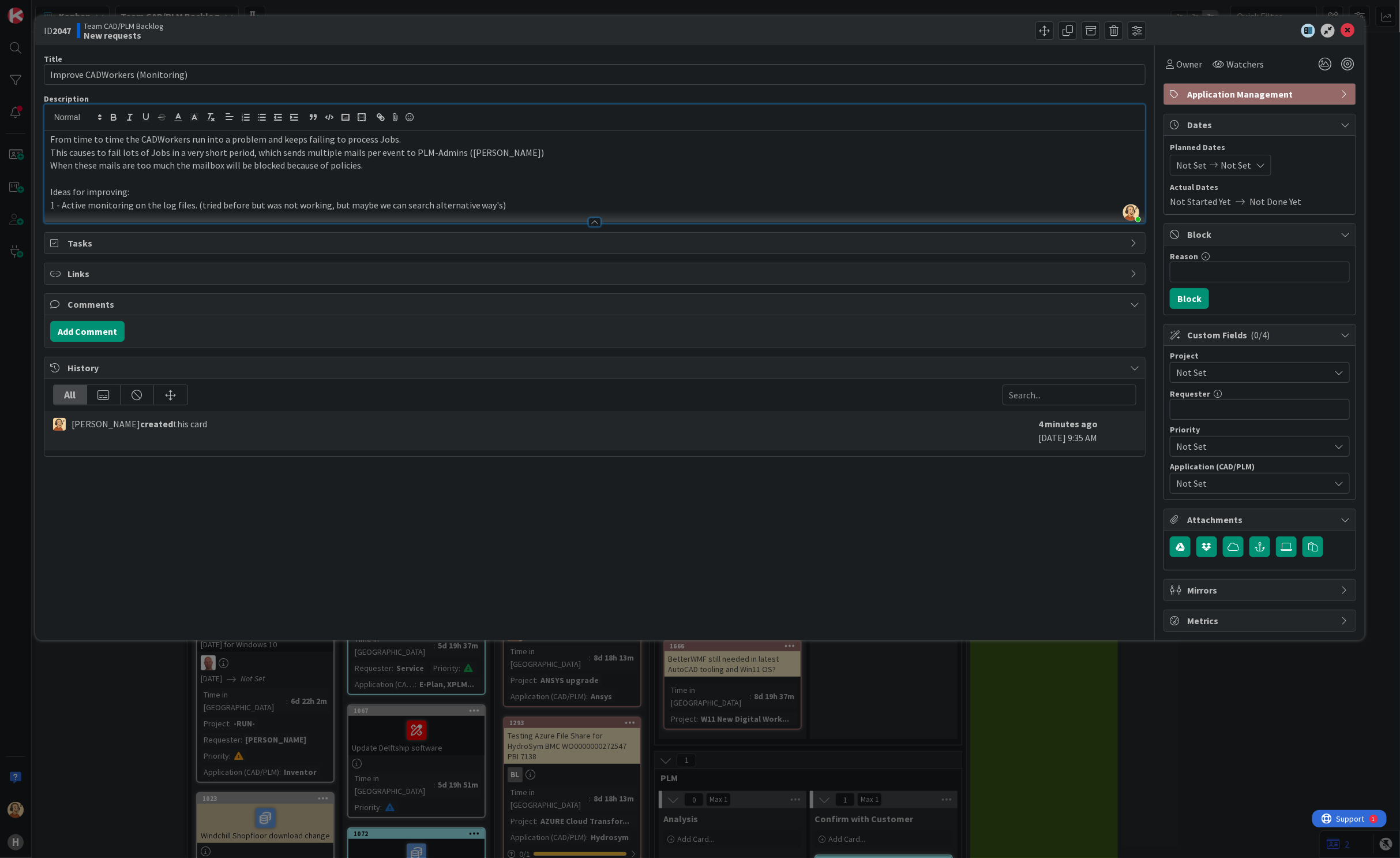
click at [520, 208] on p "1 - Active monitoring on the log files. (tried before but was not working, but …" at bounding box center [595, 205] width 1090 height 13
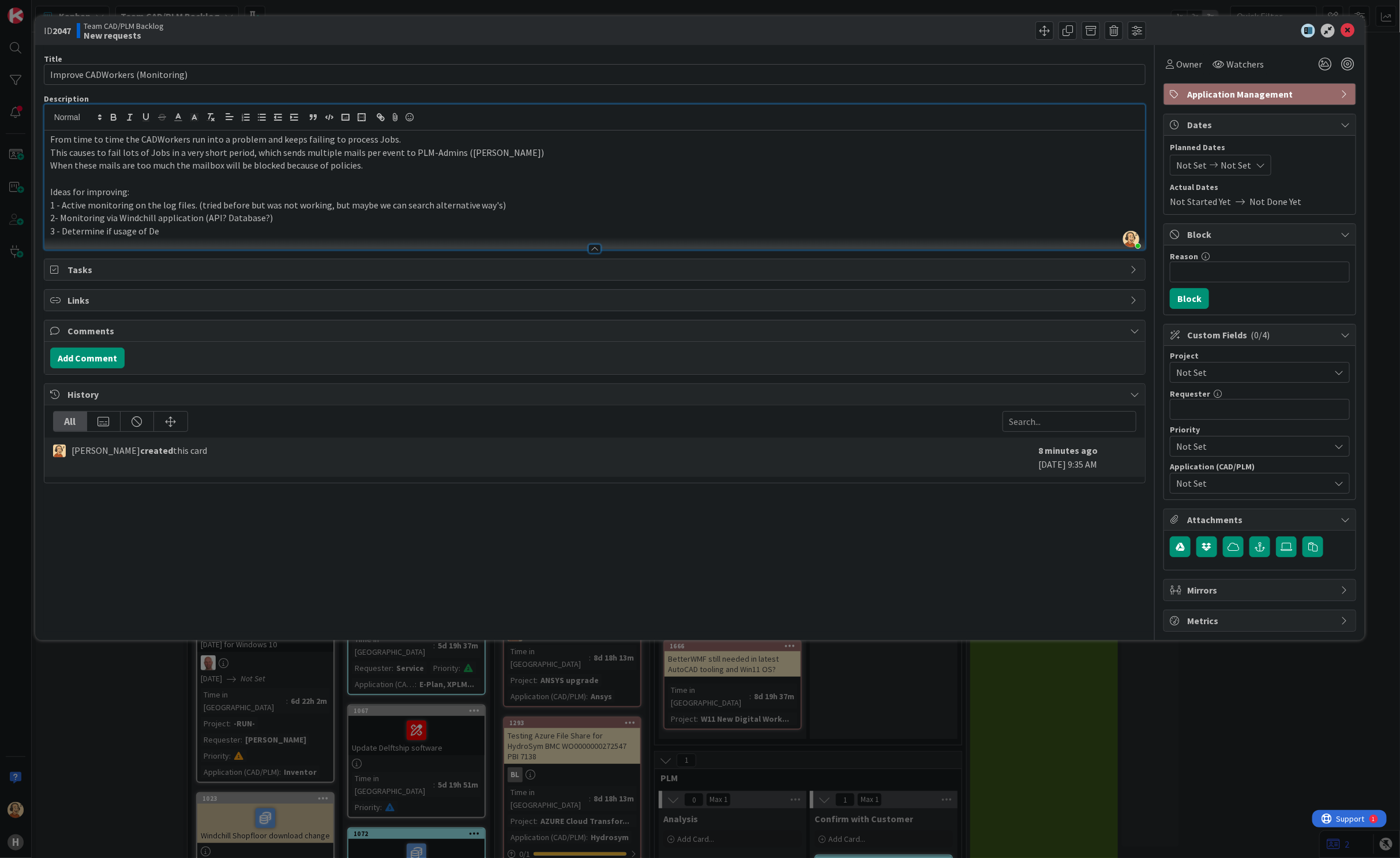
click at [148, 231] on p "3 - Determine if usage of De" at bounding box center [595, 231] width 1090 height 13
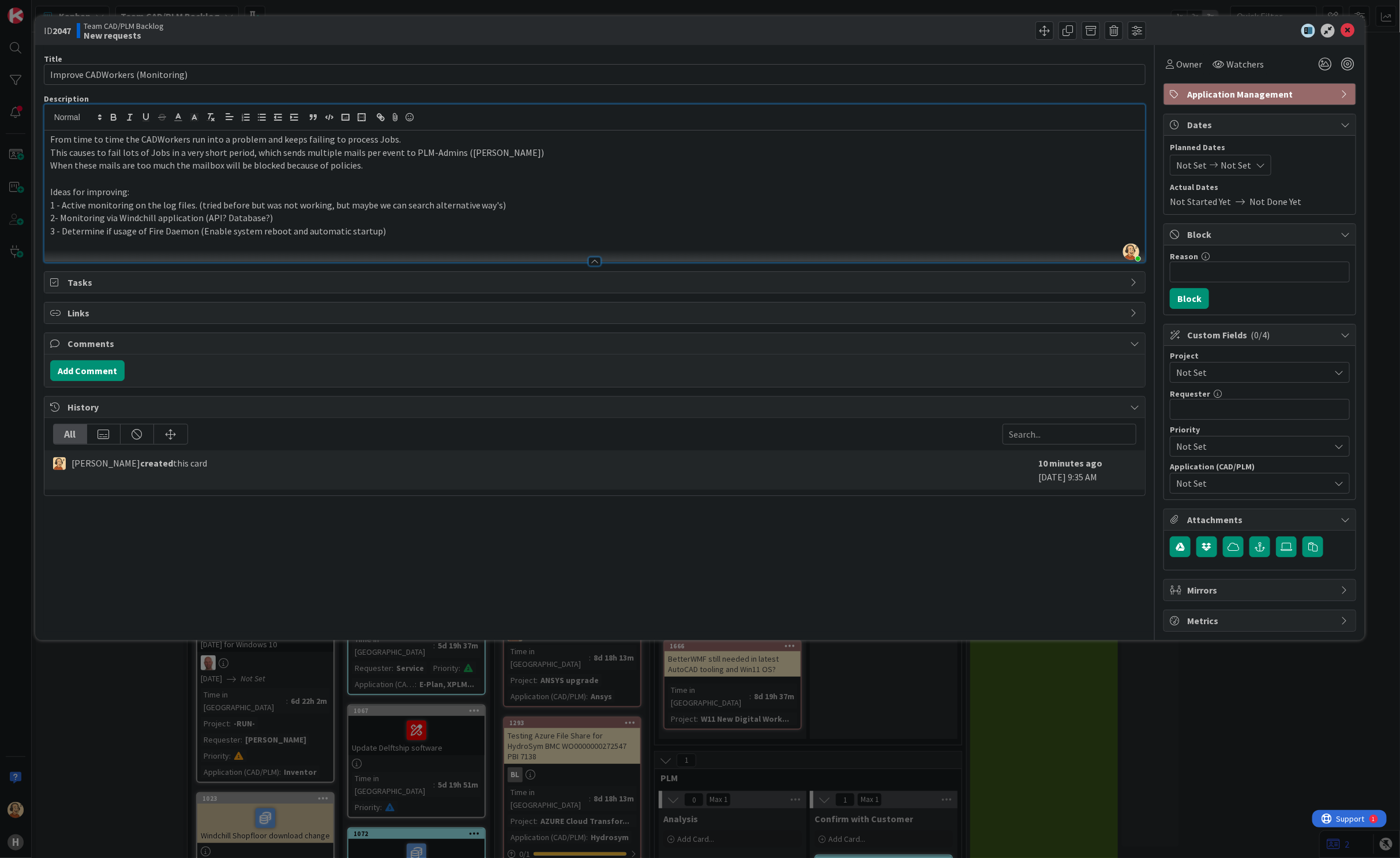
click at [192, 228] on p "3 - Determine if usage of Fire Daemon (Enable system reboot and automatic start…" at bounding box center [595, 231] width 1090 height 13
click at [197, 220] on p "2- Monitoring via Windchill application (API? Database?)" at bounding box center [595, 217] width 1090 height 13
click at [431, 231] on p "3 - Determine if usage of Fire Daemon. (Enable system reboot and automatic star…" at bounding box center [595, 231] width 1090 height 13
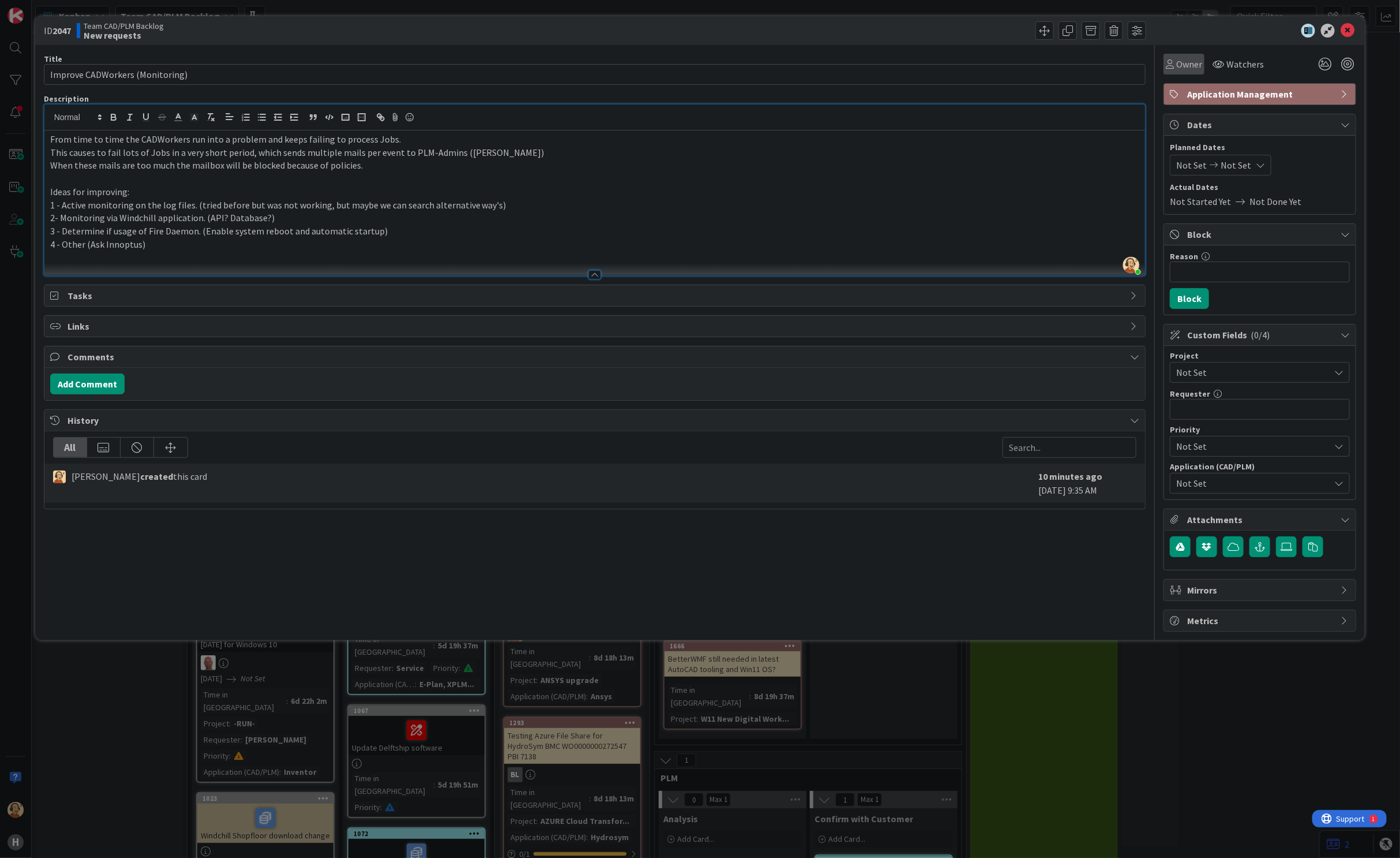
click at [1182, 67] on span "Owner" at bounding box center [1189, 63] width 26 height 13
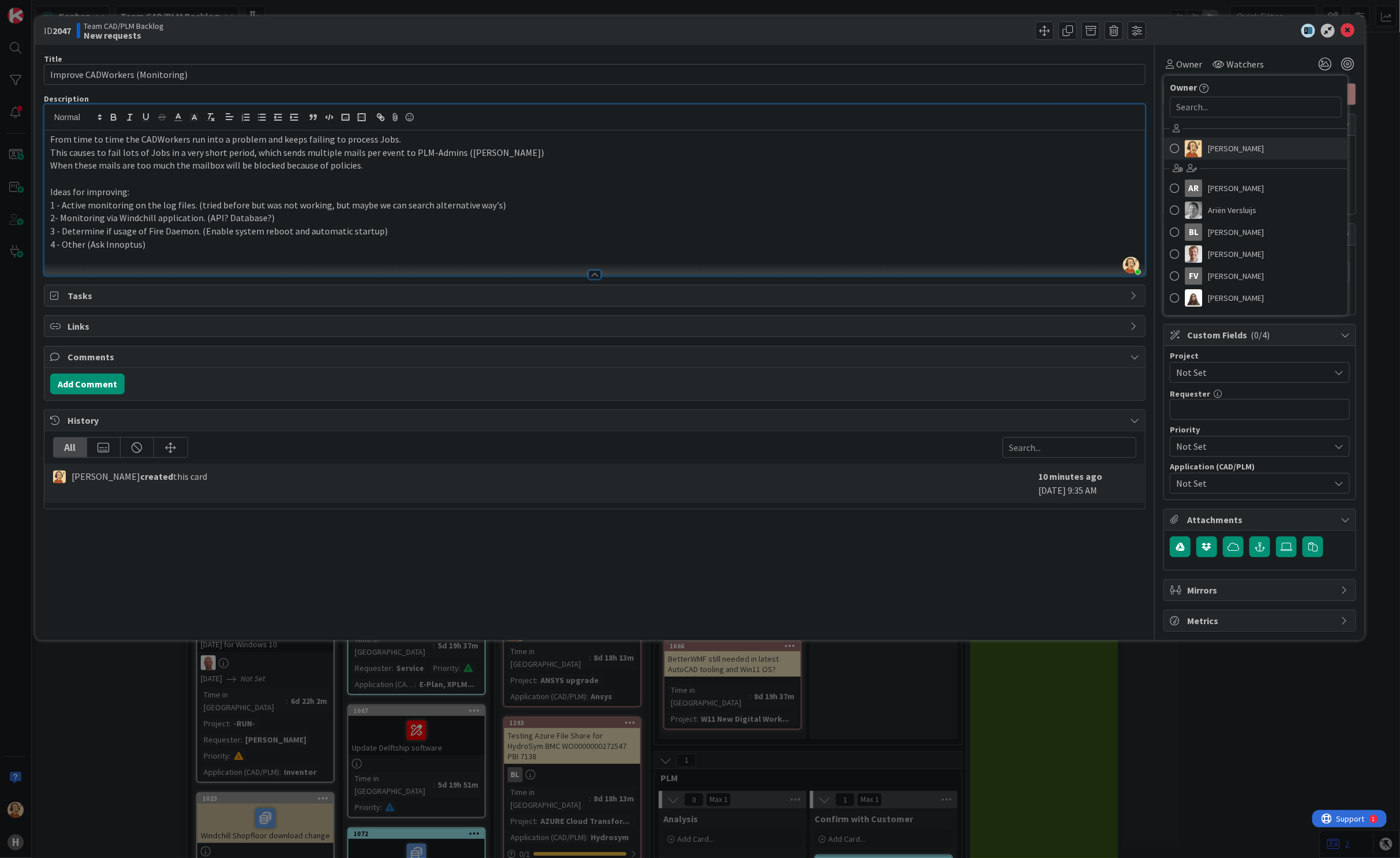
click at [1218, 159] on link "[PERSON_NAME]" at bounding box center [1256, 149] width 183 height 22
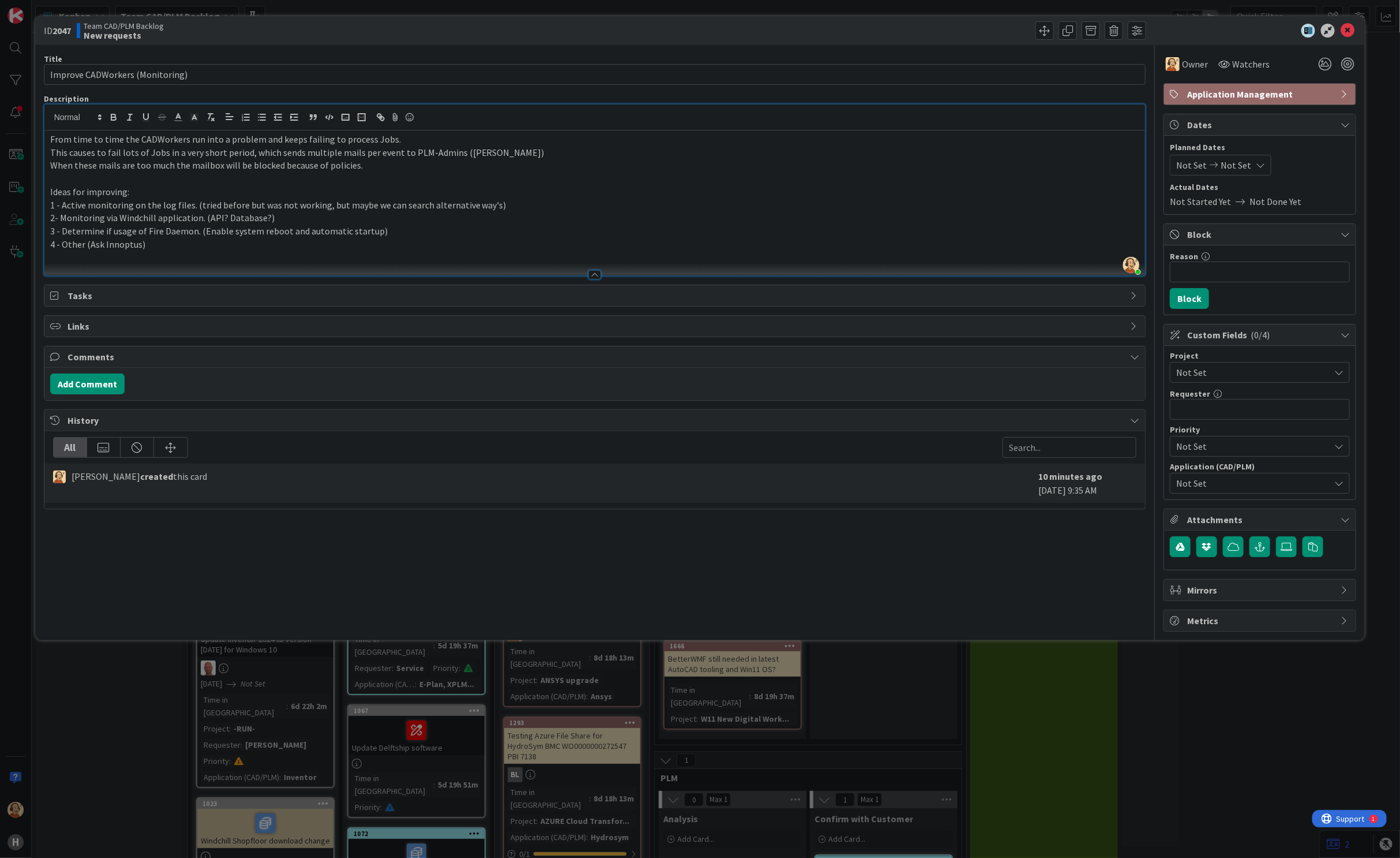
click at [1232, 377] on span "Not Set" at bounding box center [1250, 372] width 147 height 16
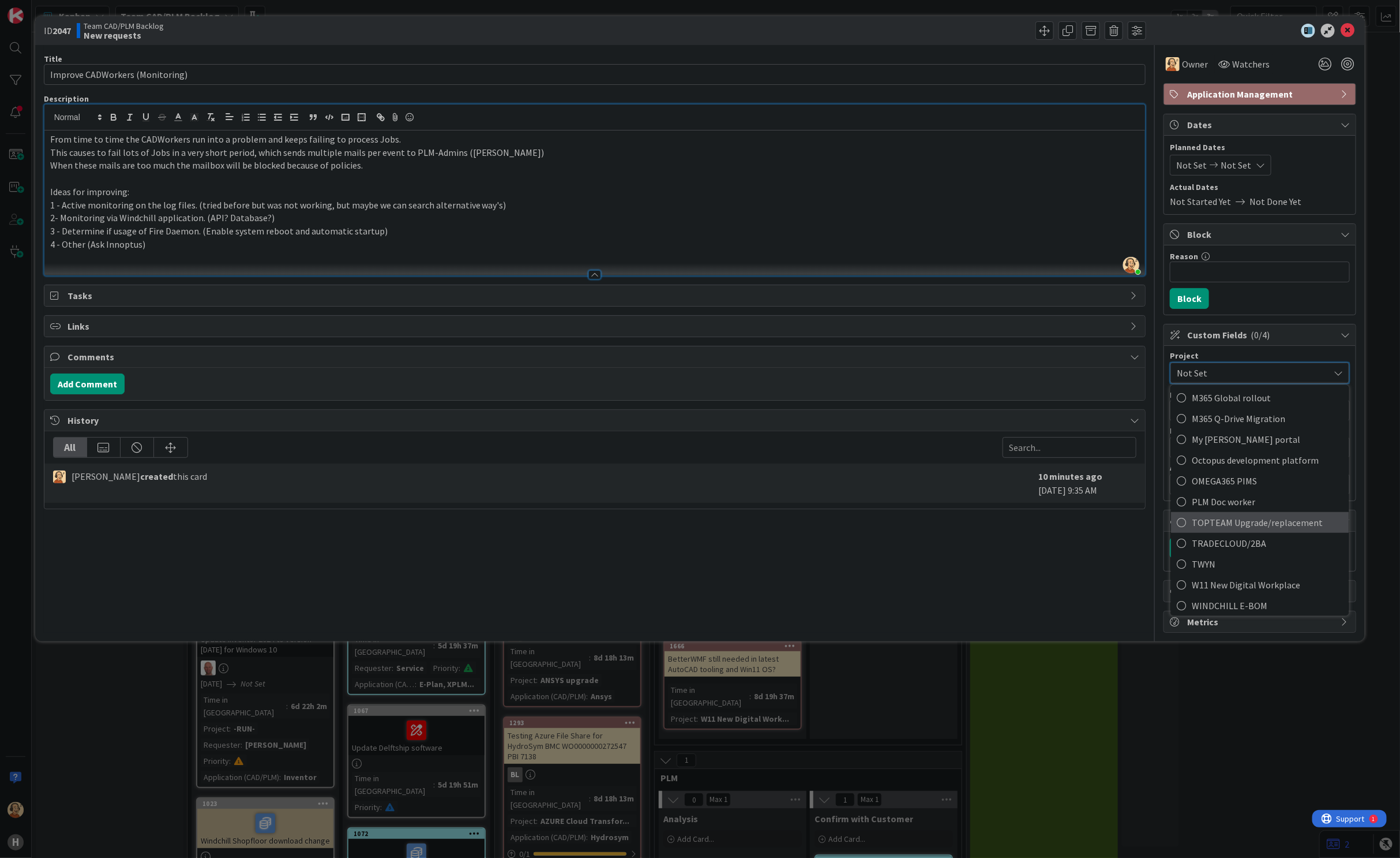
scroll to position [663, 0]
click at [1221, 528] on span "PLM Doc worker" at bounding box center [1268, 527] width 151 height 17
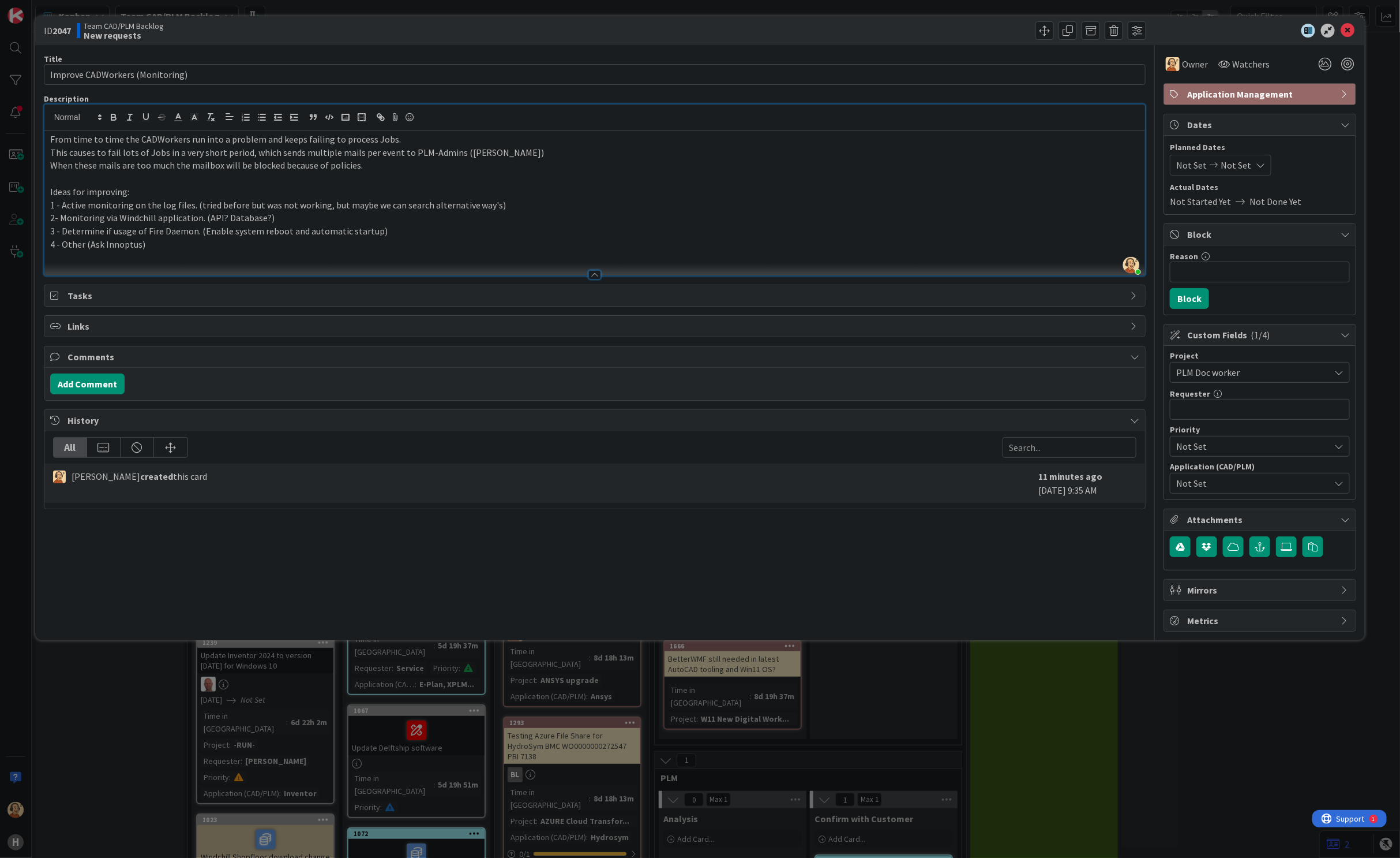
click at [1241, 378] on span "PLM Doc worker" at bounding box center [1250, 372] width 147 height 16
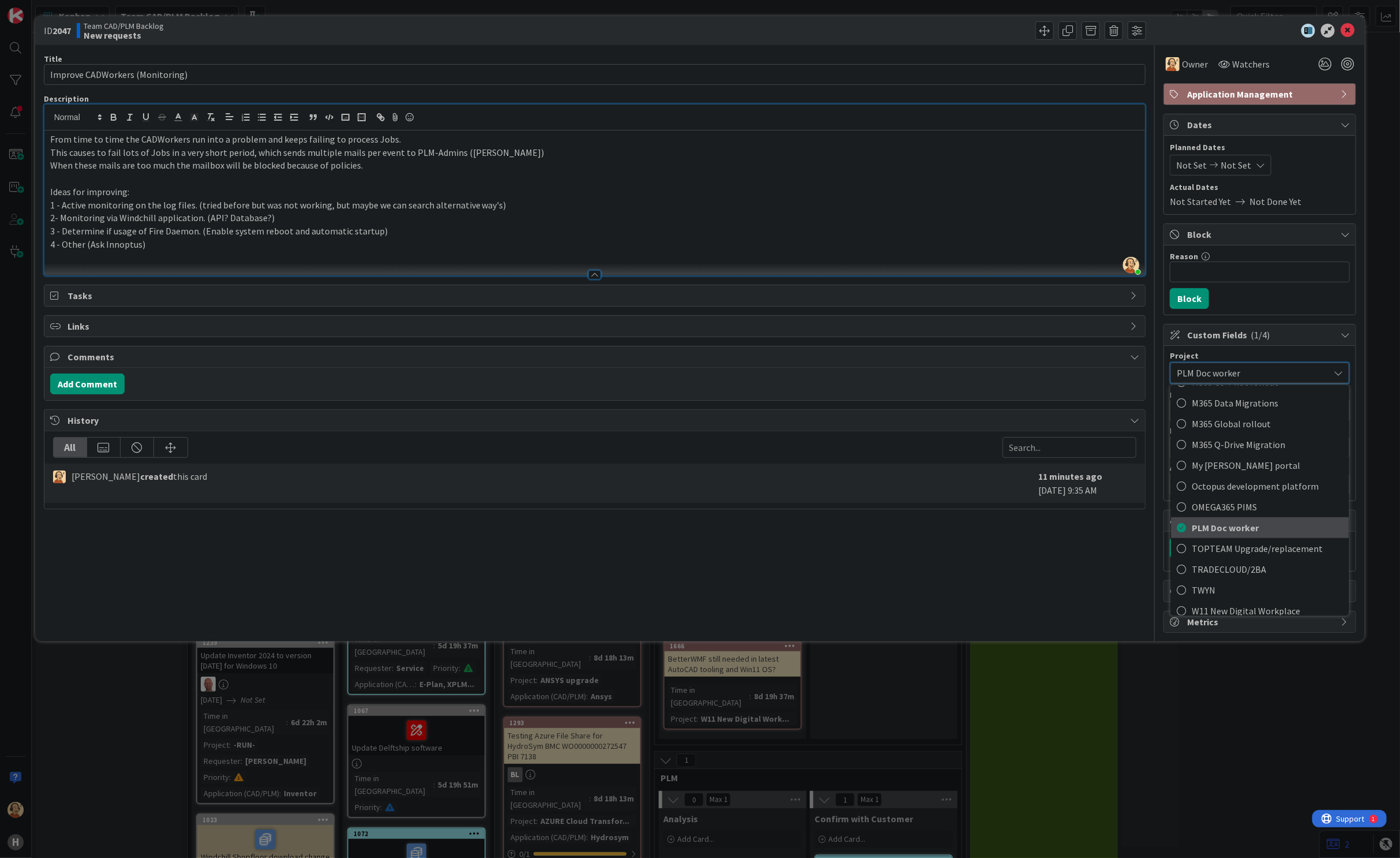
click at [1258, 532] on span "PLM Doc worker" at bounding box center [1268, 527] width 151 height 17
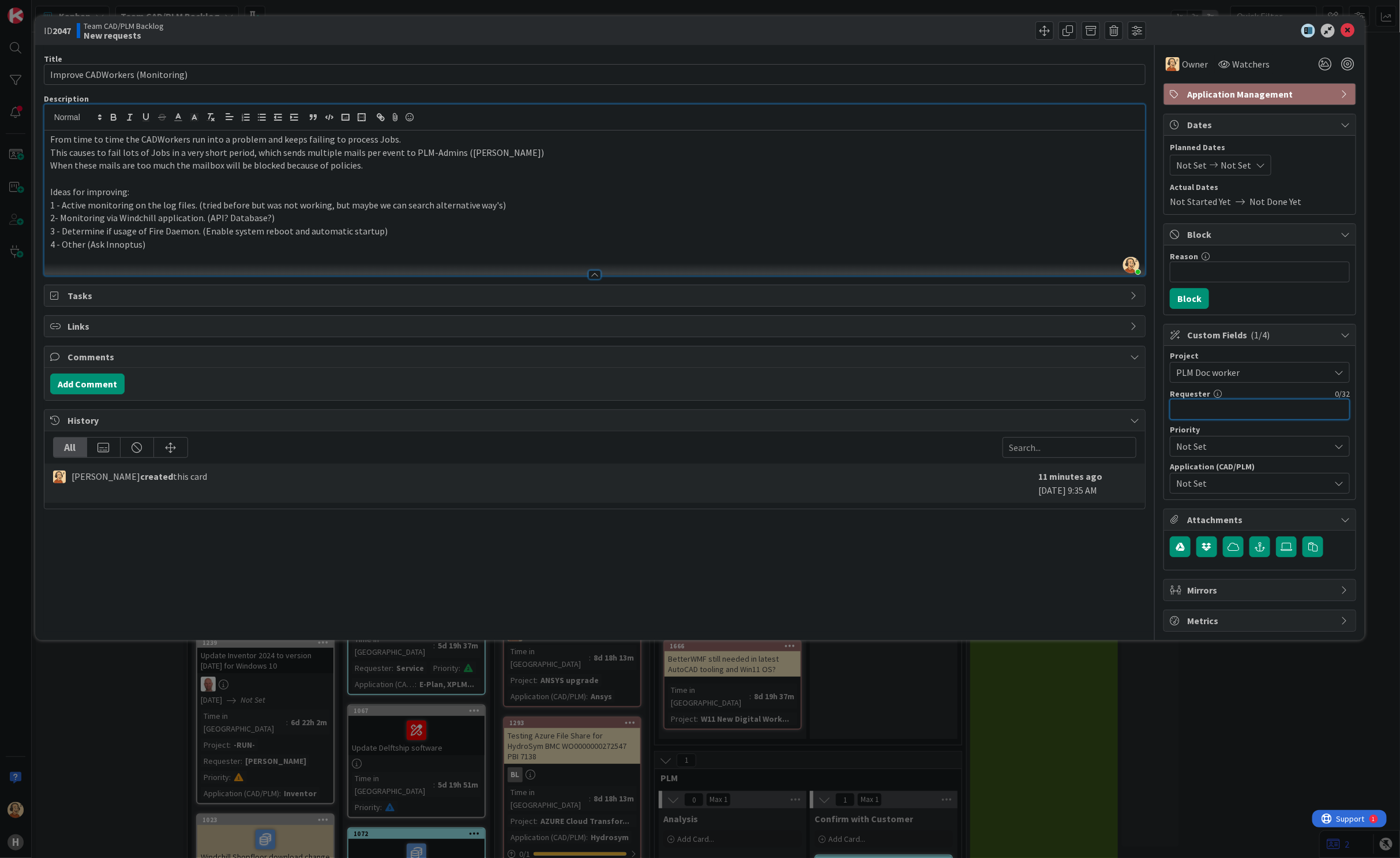
click at [1239, 407] on input "text" at bounding box center [1260, 409] width 180 height 21
click at [1245, 372] on span "PLM Doc worker" at bounding box center [1250, 372] width 147 height 16
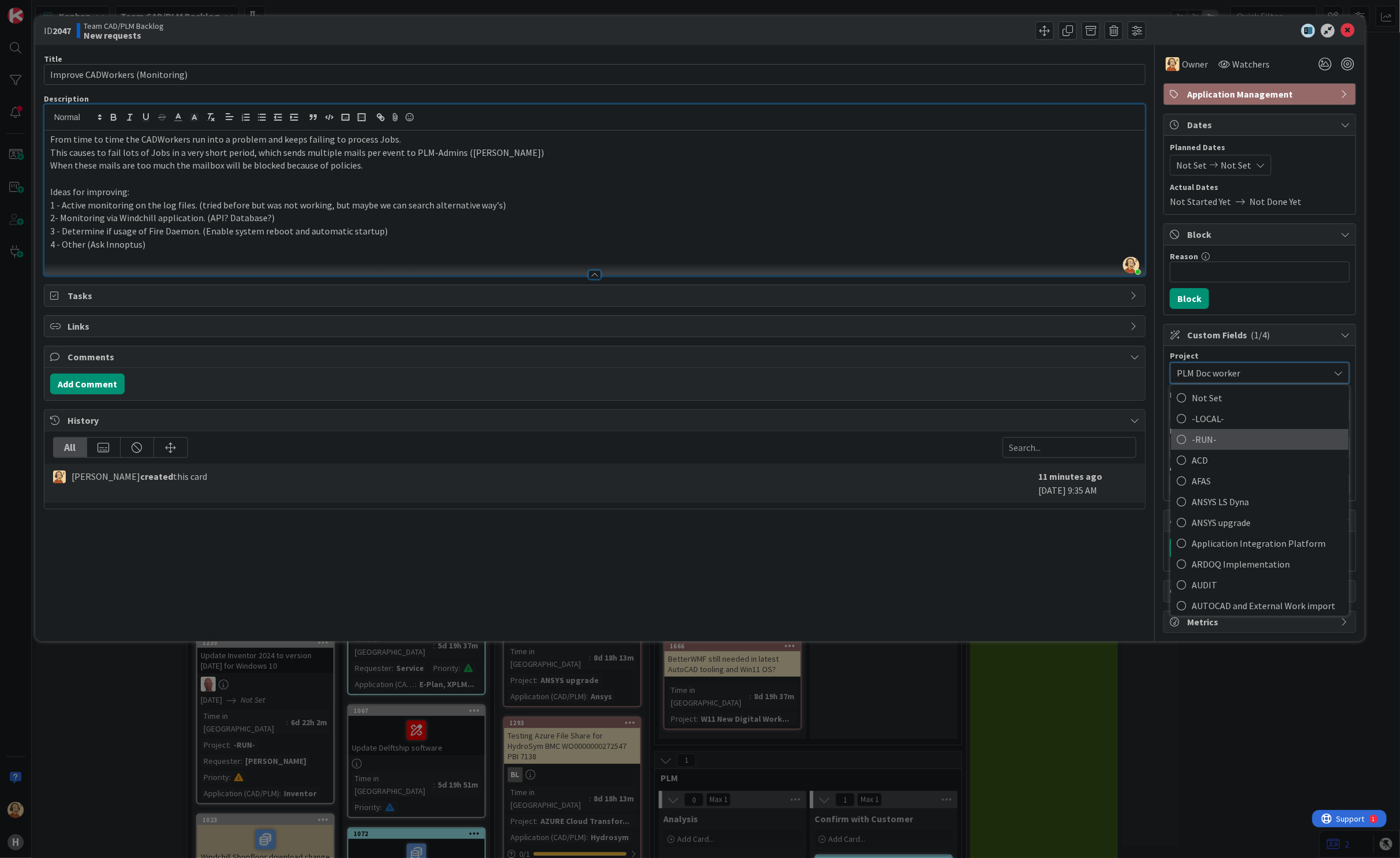
scroll to position [0, 0]
click at [1232, 439] on span "-RUN-" at bounding box center [1268, 442] width 151 height 17
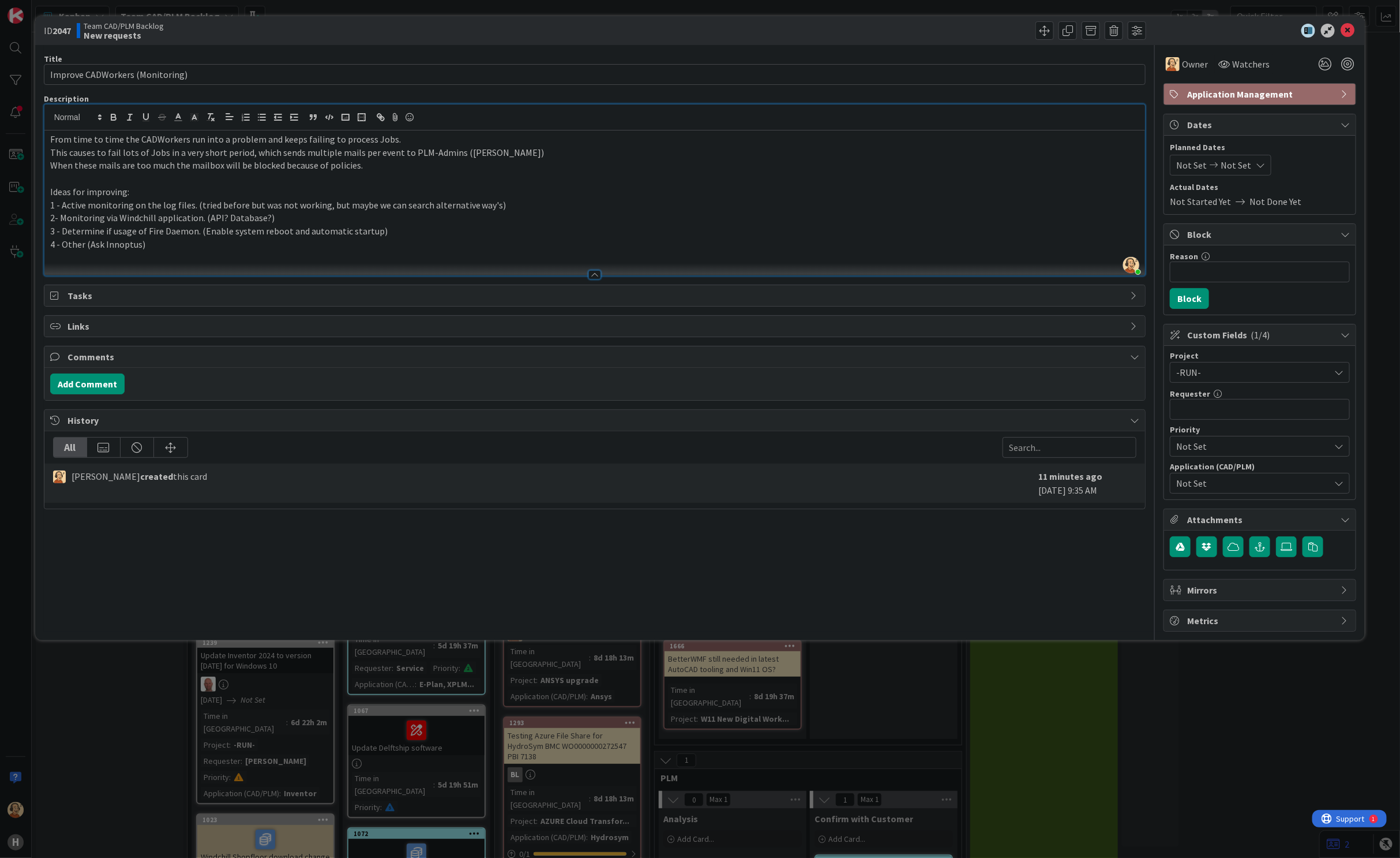
click at [1222, 486] on span "Not Set" at bounding box center [1253, 482] width 154 height 13
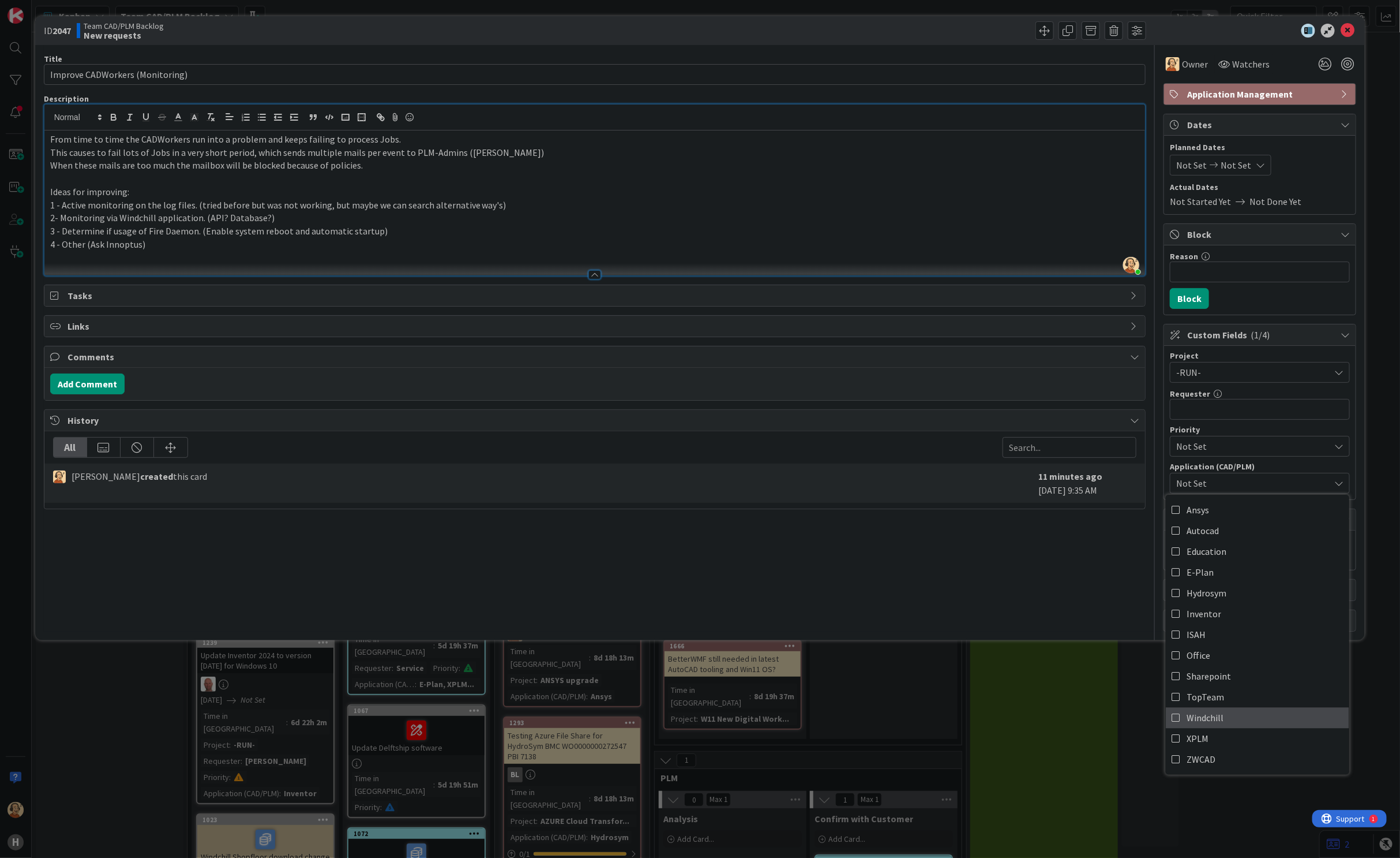
click at [1187, 718] on span "Windchill" at bounding box center [1205, 718] width 37 height 17
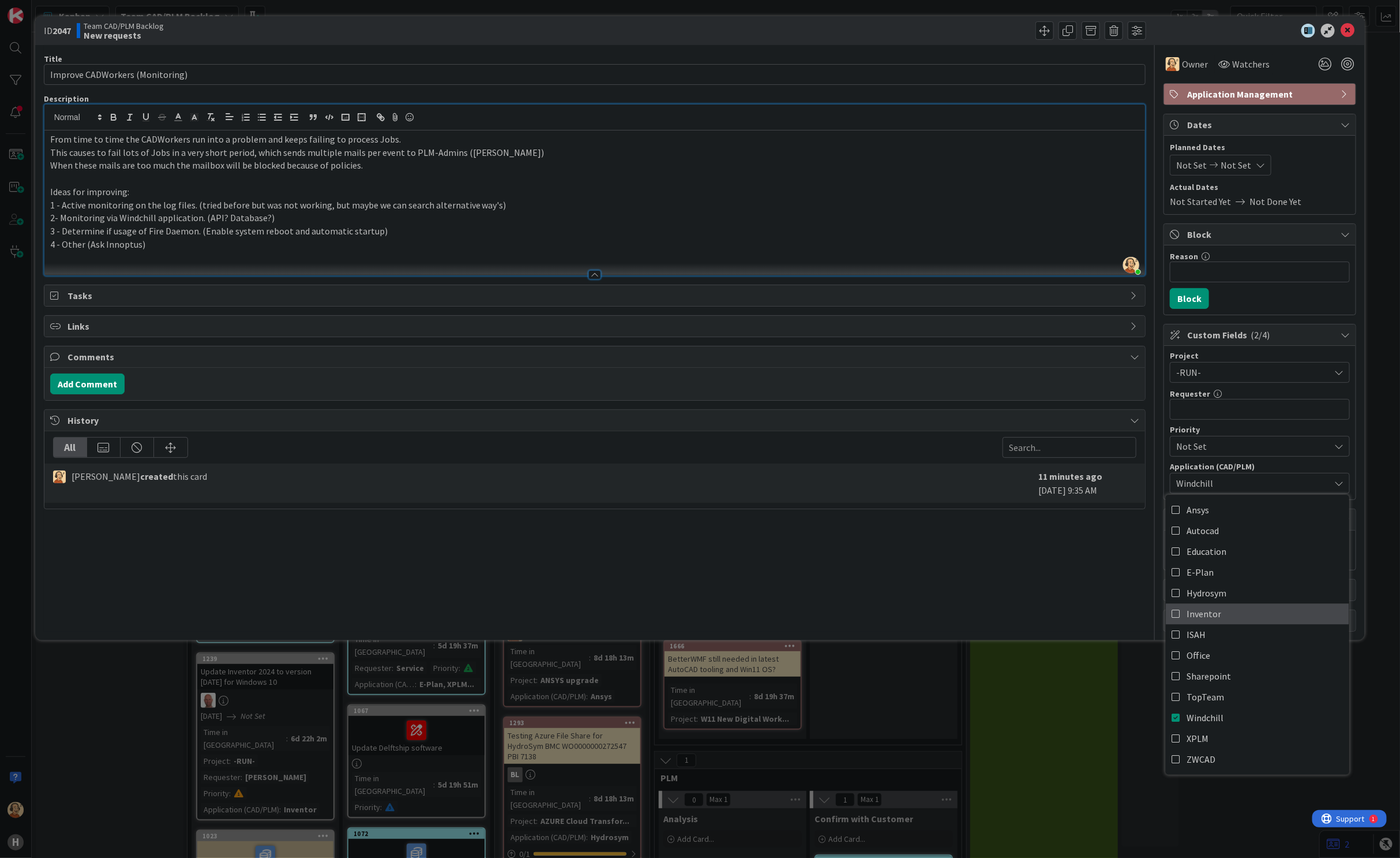
click at [1221, 616] on link "Inventor" at bounding box center [1257, 614] width 183 height 21
click at [928, 577] on div "Title 31 / 128 Improve CADWorkers (Monitoring) Description [PERSON_NAME] joined…" at bounding box center [595, 338] width 1103 height 586
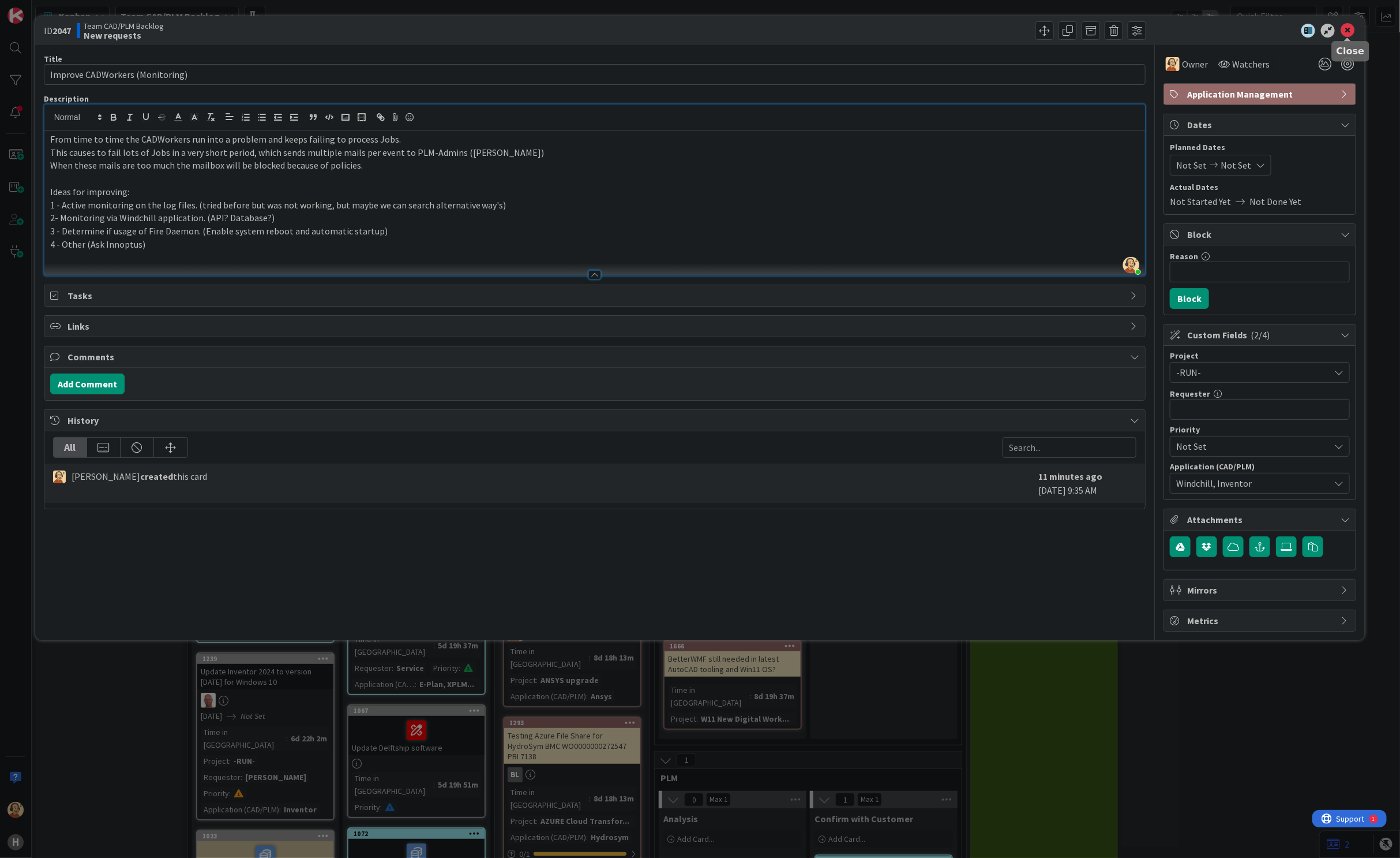
click at [1308, 30] on icon at bounding box center [1347, 30] width 13 height 13
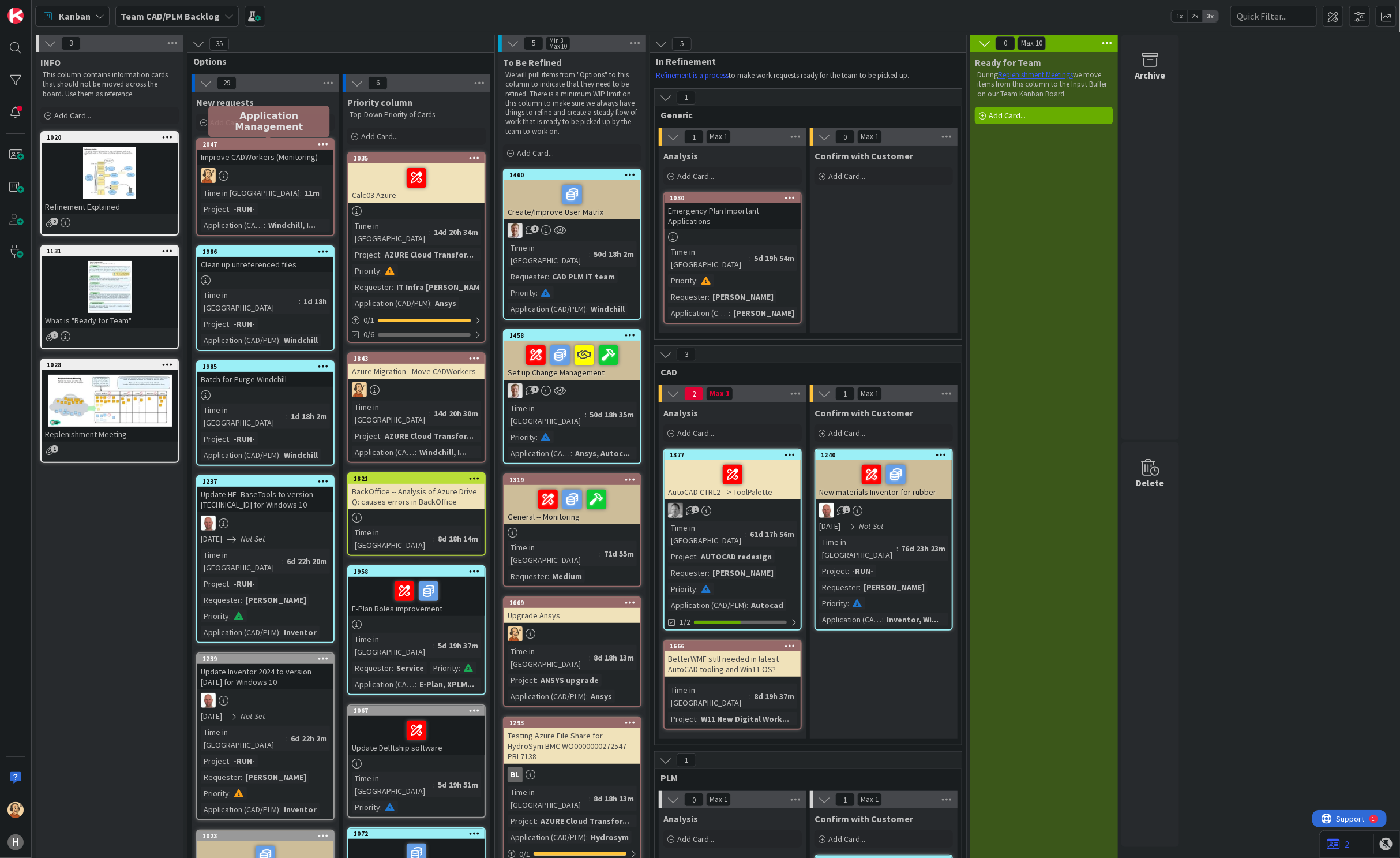
click at [266, 144] on div "2047" at bounding box center [267, 144] width 131 height 8
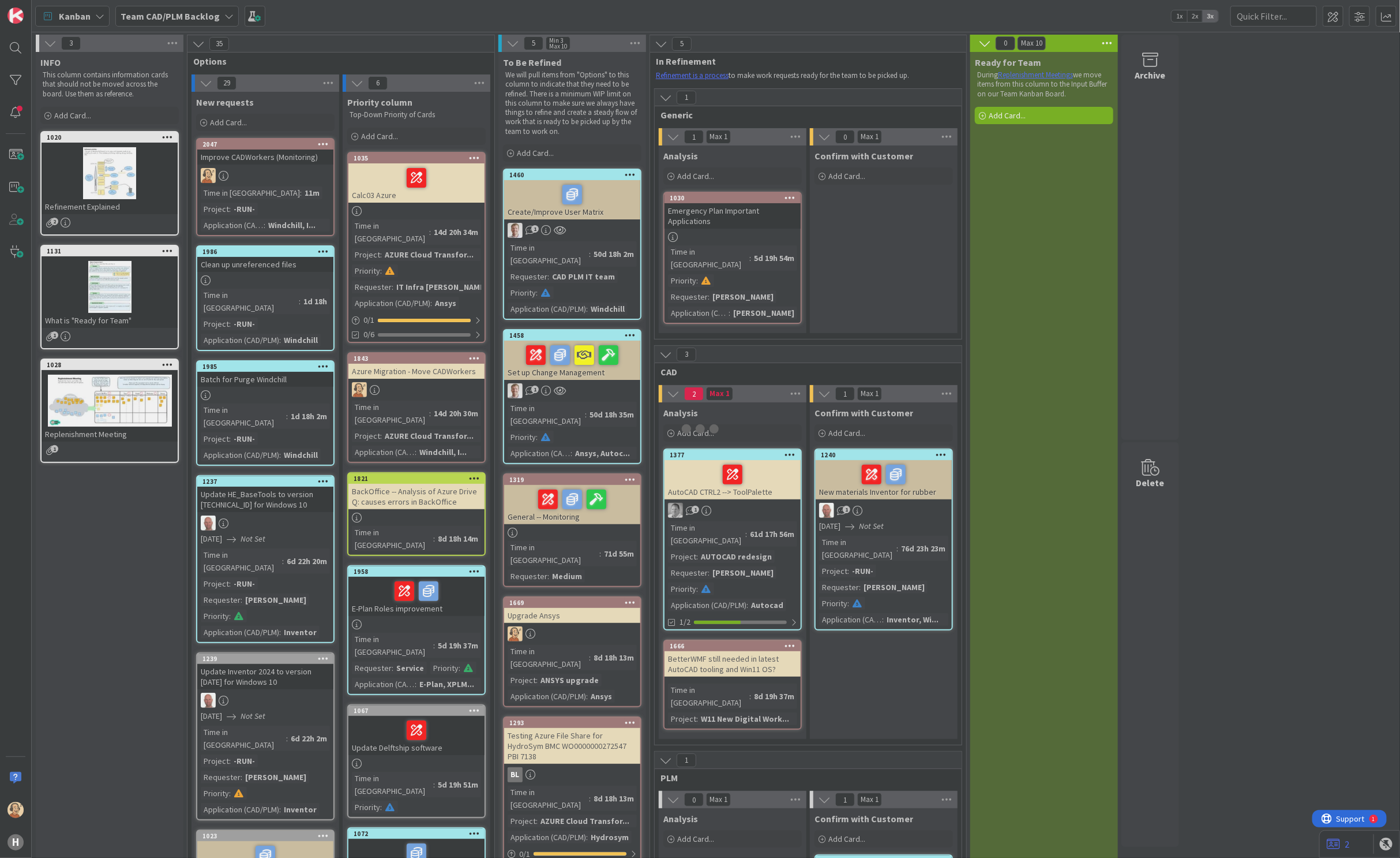
click at [266, 144] on div at bounding box center [700, 429] width 1400 height 858
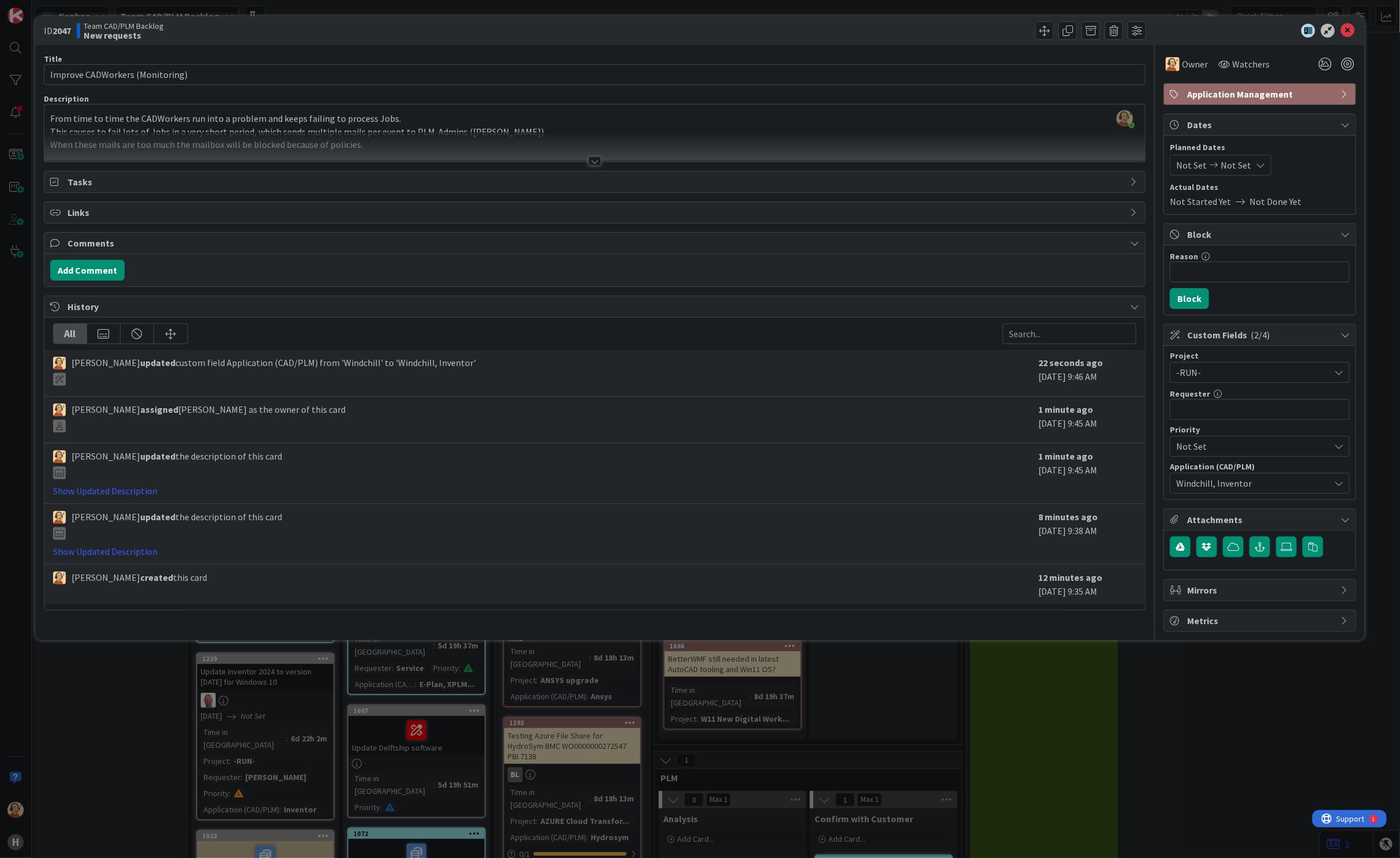
click at [1214, 94] on span "Application Management" at bounding box center [1261, 94] width 147 height 13
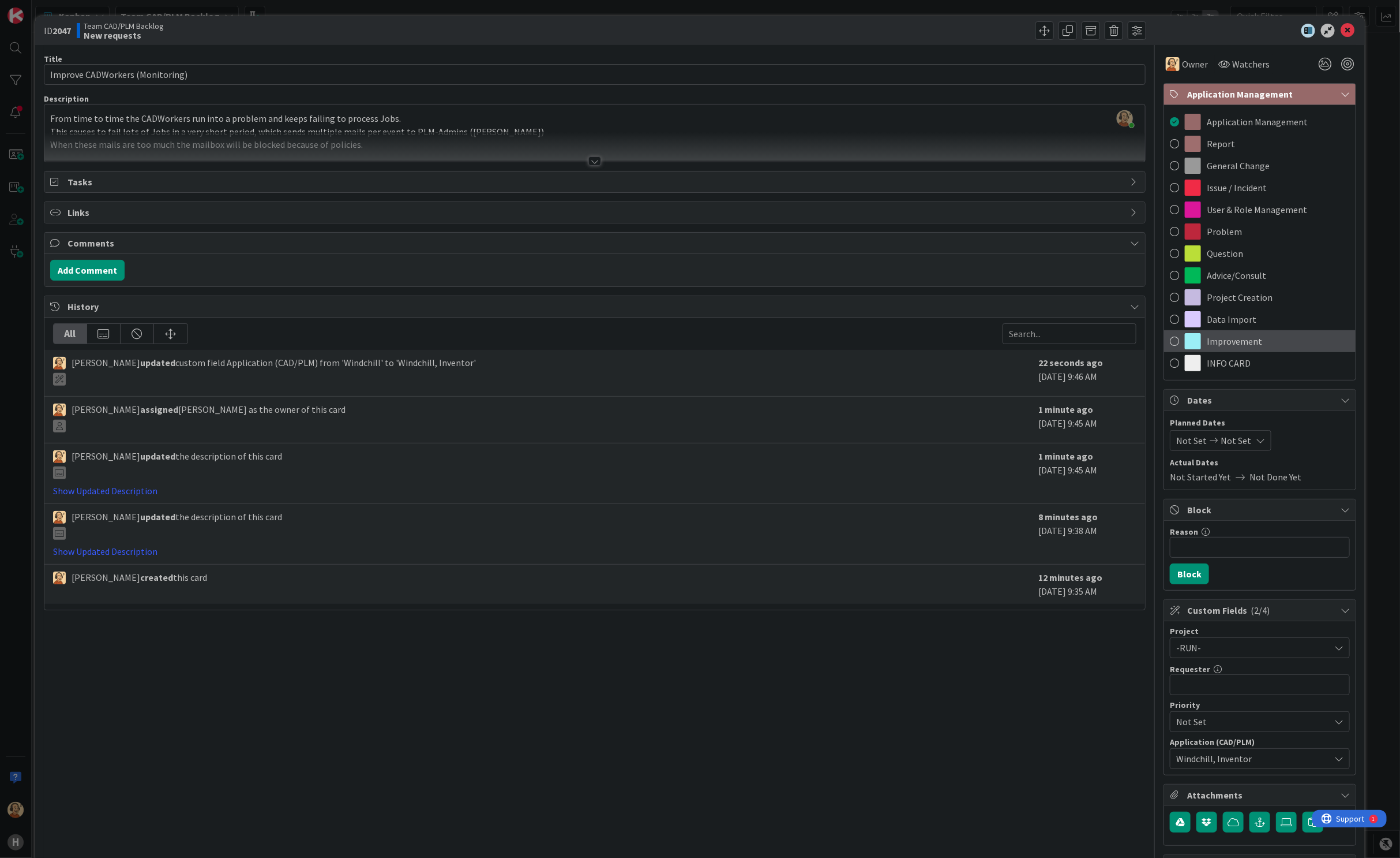
click at [1170, 342] on span at bounding box center [1175, 341] width 10 height 17
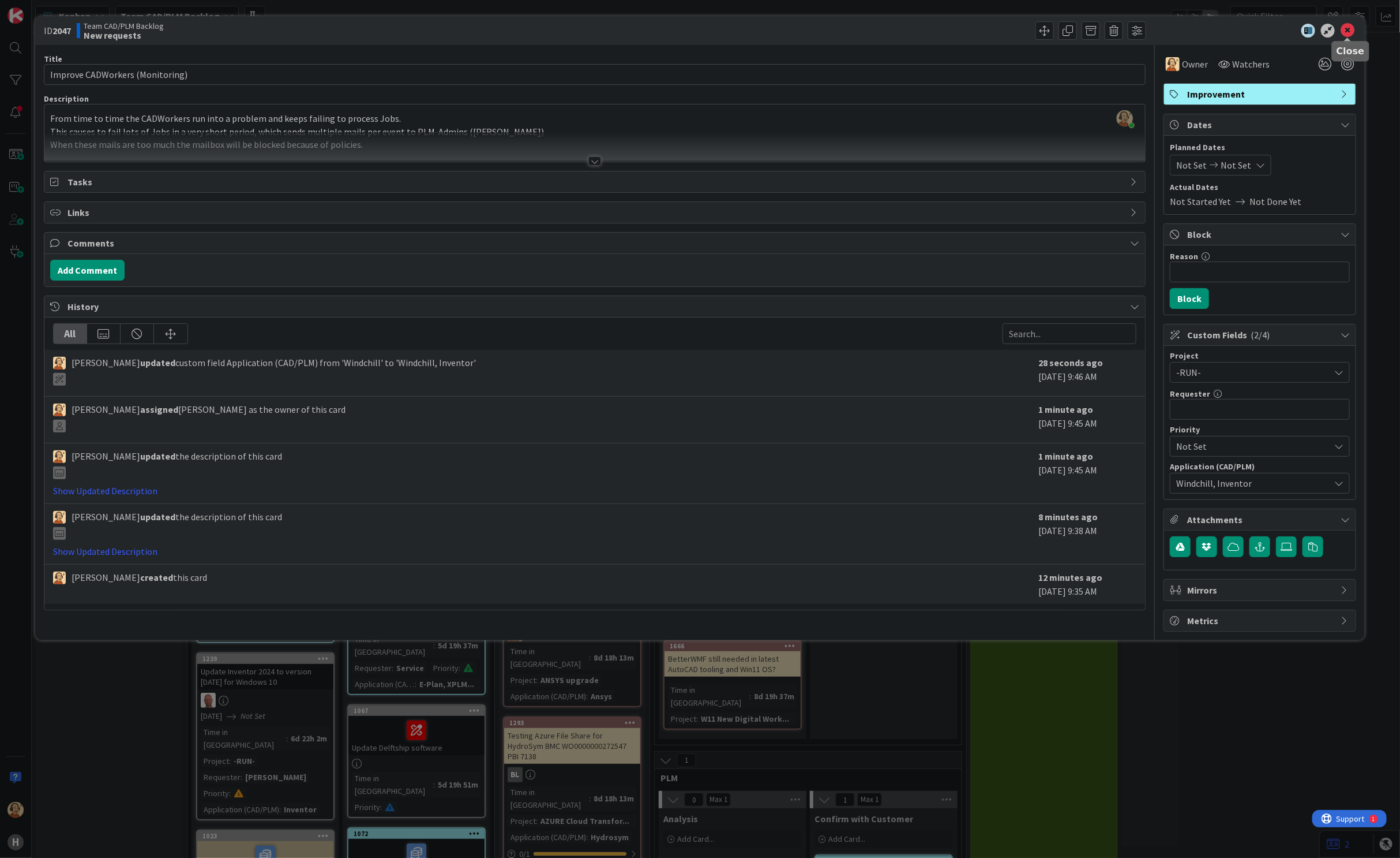
click at [1308, 28] on icon at bounding box center [1347, 30] width 13 height 13
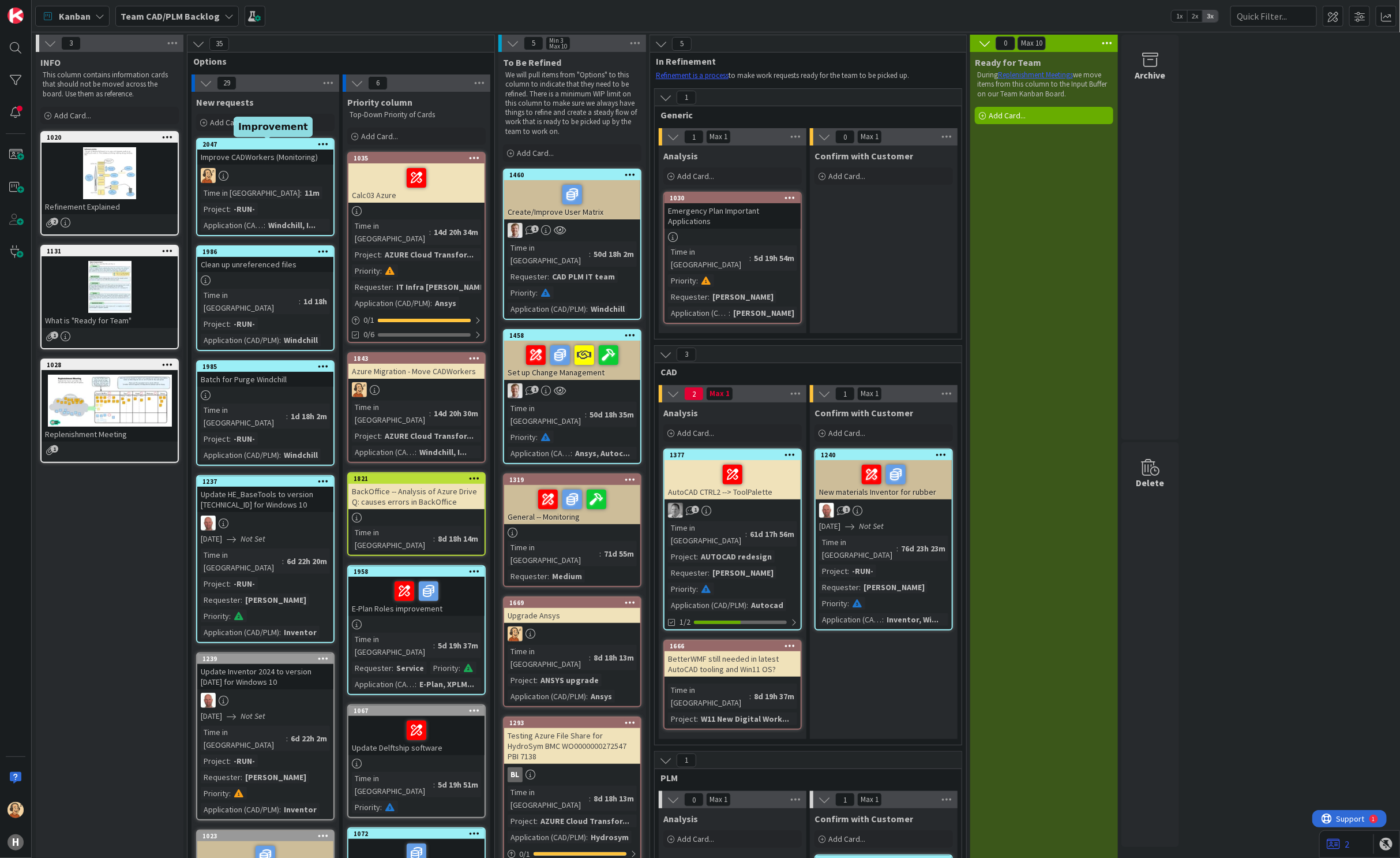
click at [244, 147] on div "2047" at bounding box center [267, 144] width 131 height 8
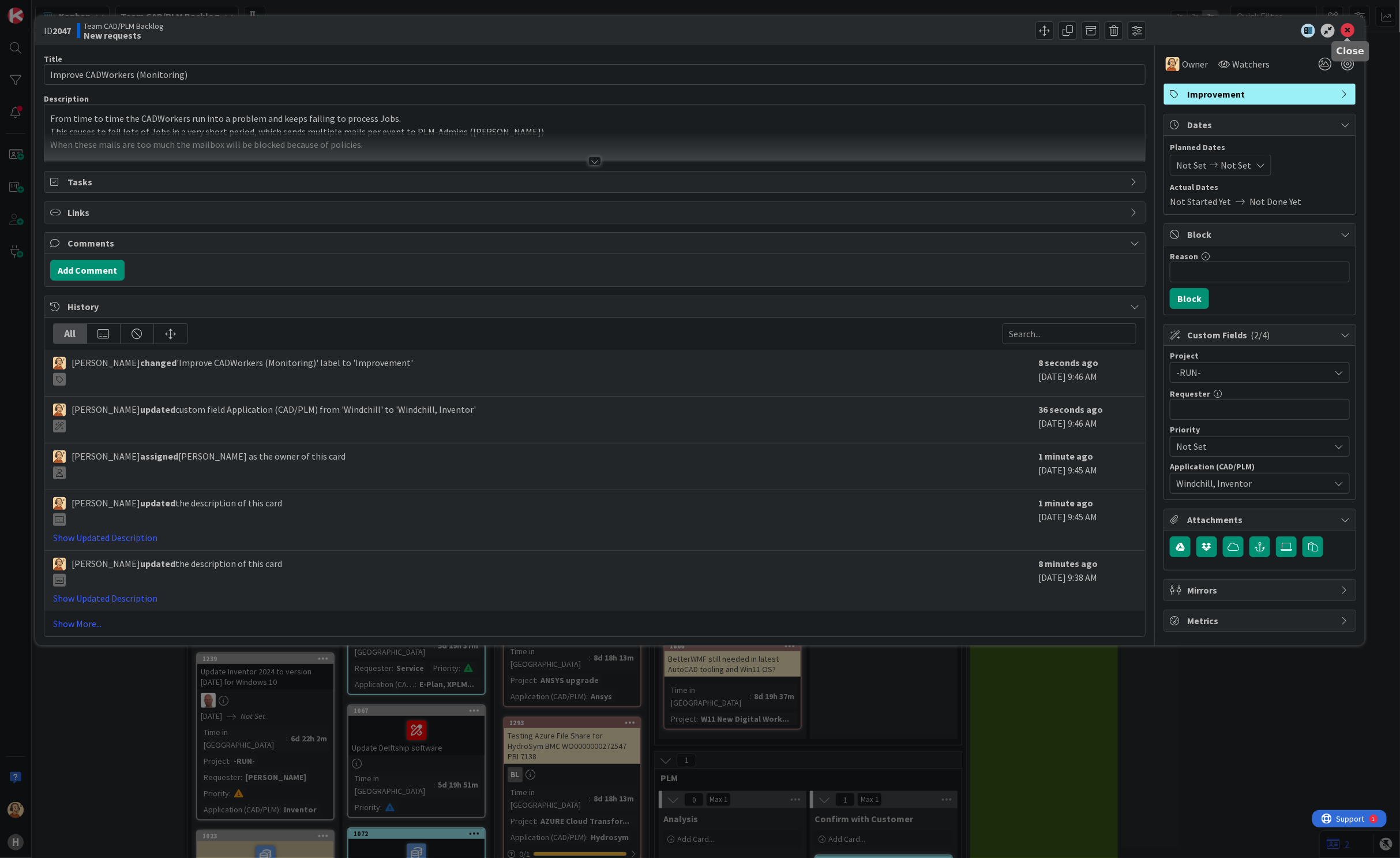
click at [1308, 31] on icon at bounding box center [1347, 30] width 13 height 13
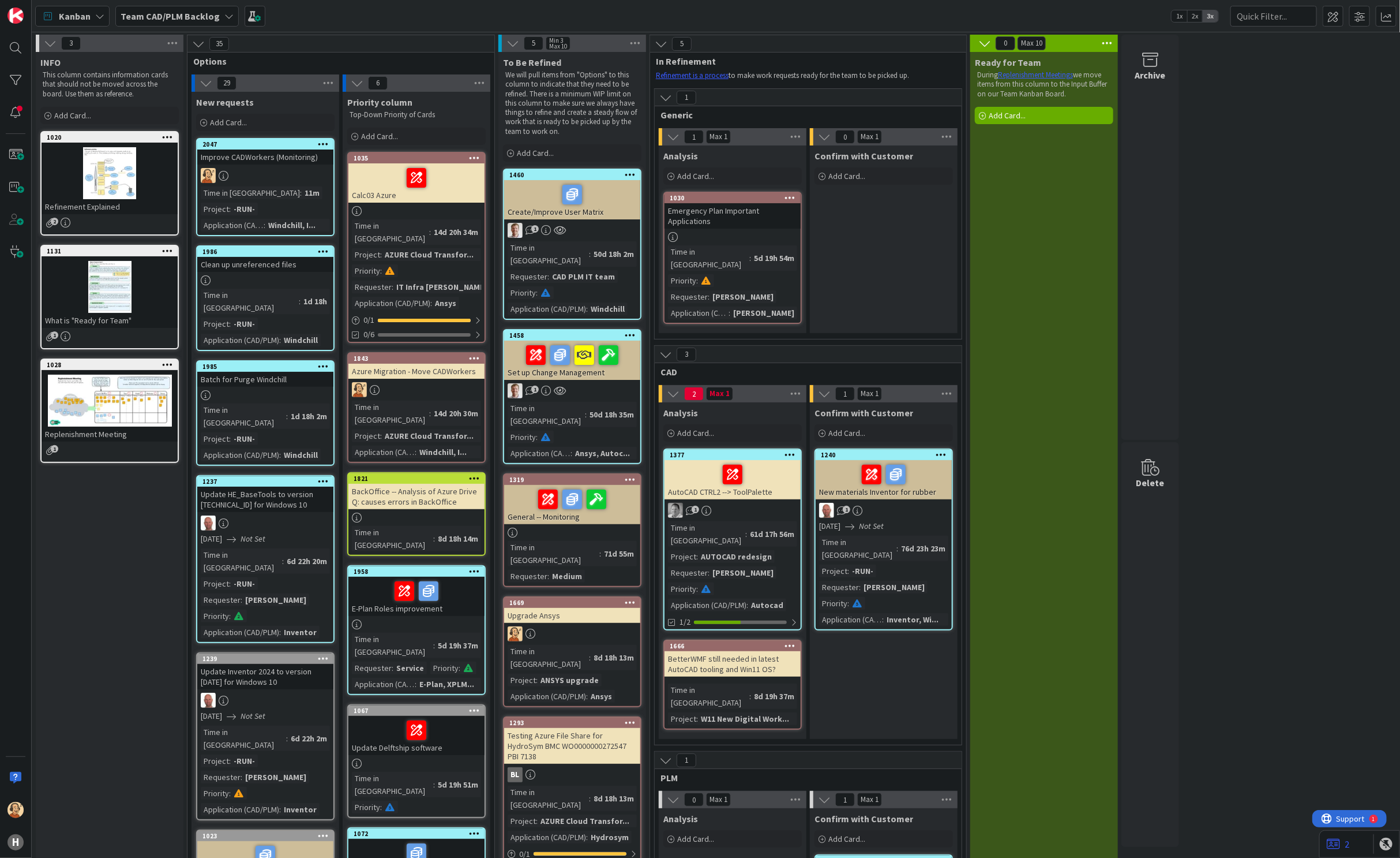
click at [378, 576] on div "E-Plan Roles improvement" at bounding box center [417, 596] width 136 height 39
